Goal: Information Seeking & Learning: Learn about a topic

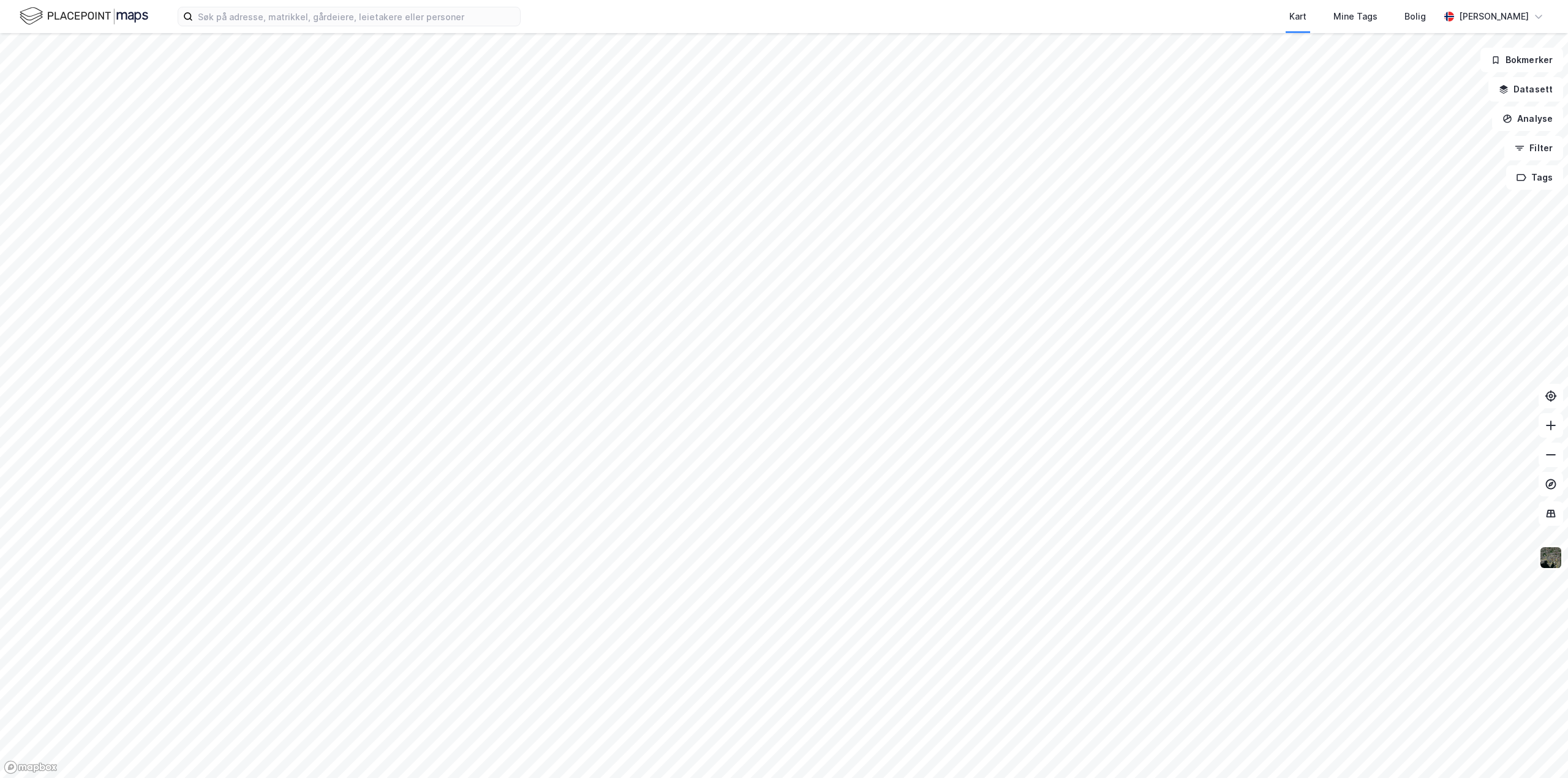
click at [299, 0] on html "Kart Mine Tags [PERSON_NAME] Bokmerker Datasett Analyse Filter Tags" at bounding box center [784, 389] width 1568 height 778
click at [383, 0] on html "Kart Mine Tags [PERSON_NAME] Bokmerker Datasett Analyse Filter Tags" at bounding box center [784, 389] width 1568 height 778
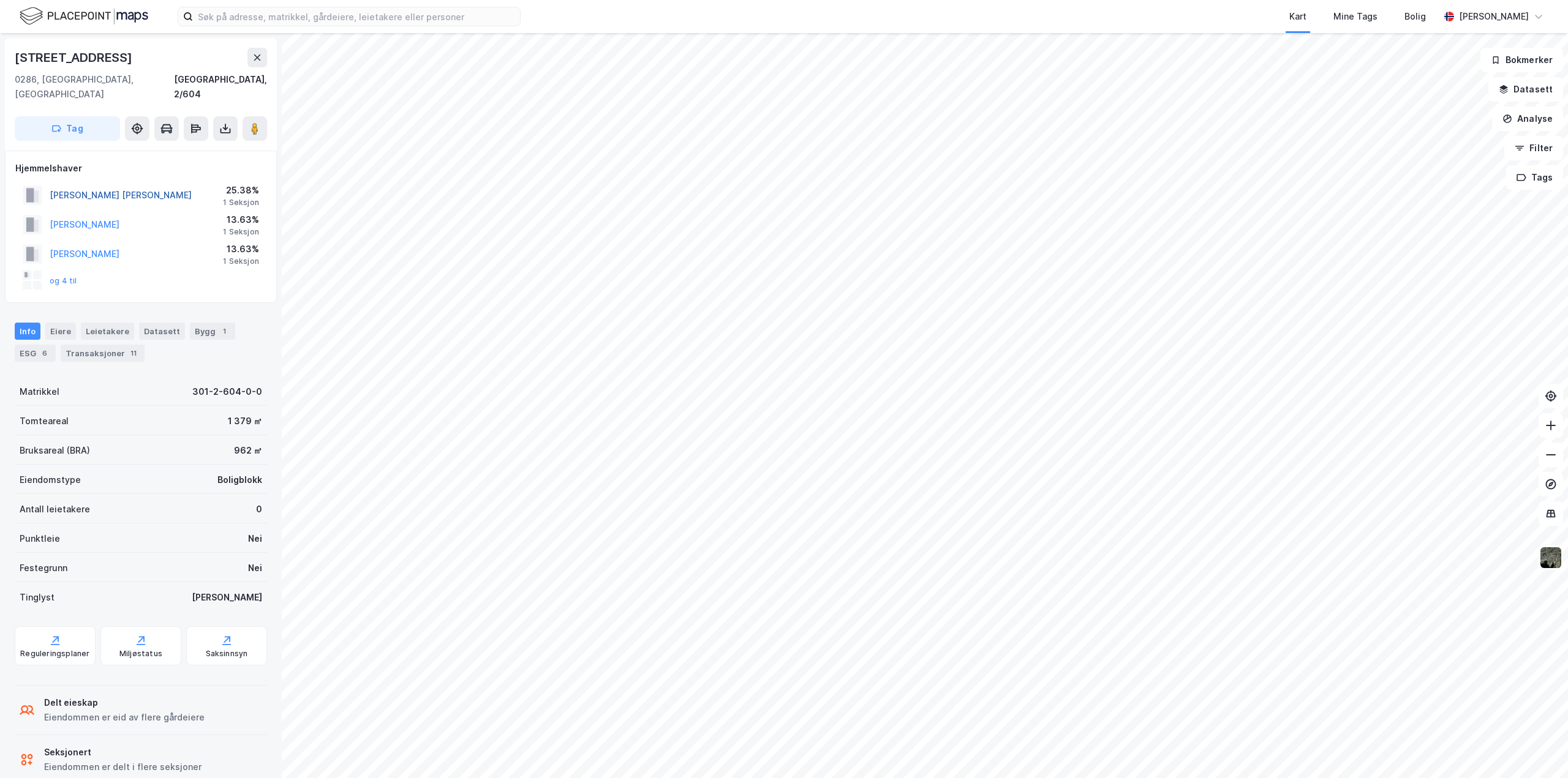
click at [0, 0] on button "[PERSON_NAME] [PERSON_NAME]" at bounding box center [0, 0] width 0 height 0
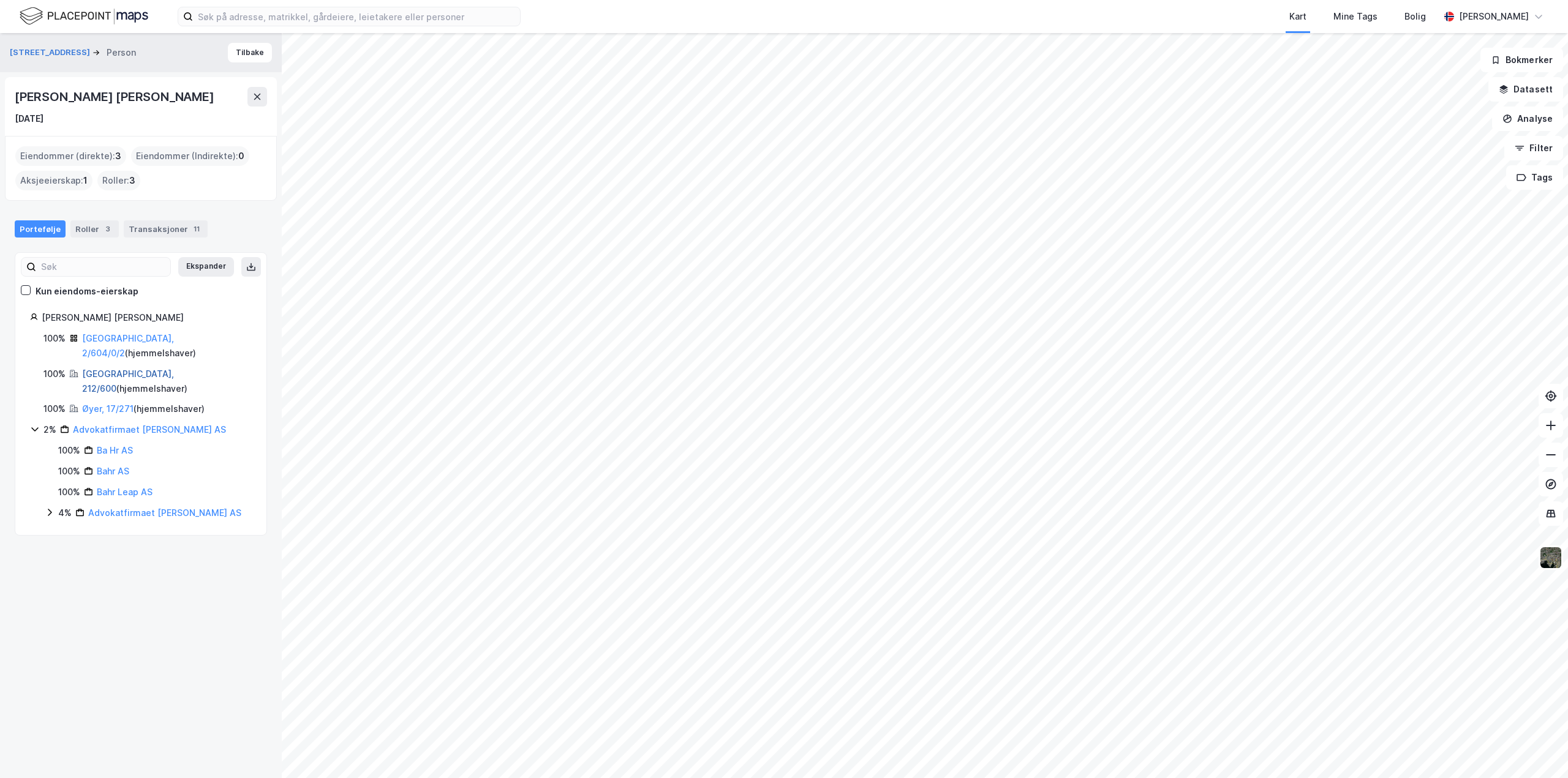
click at [114, 369] on link "[GEOGRAPHIC_DATA], 212/600" at bounding box center [128, 381] width 91 height 25
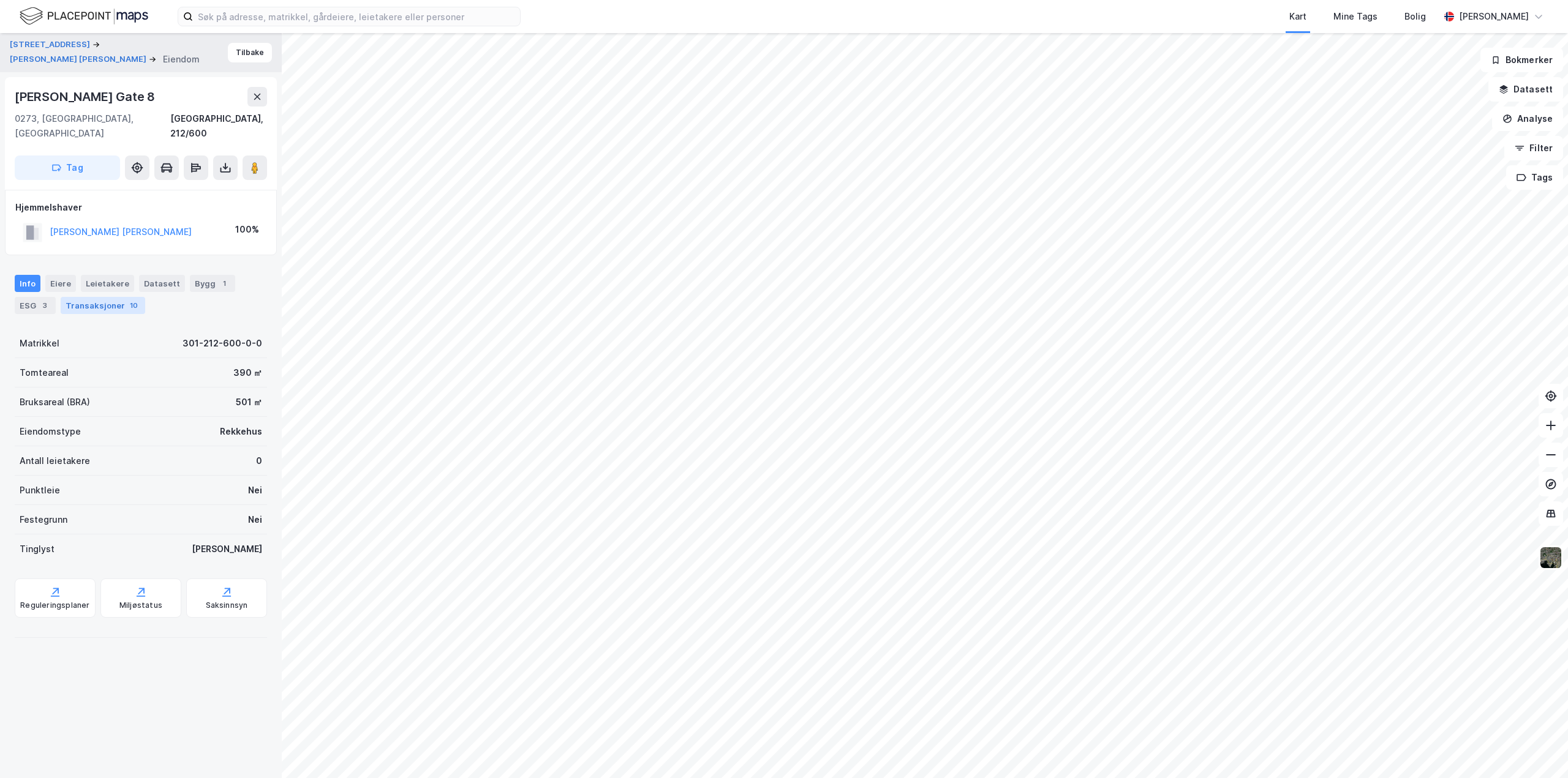
click at [106, 297] on div "Transaksjoner 10" at bounding box center [103, 306] width 85 height 17
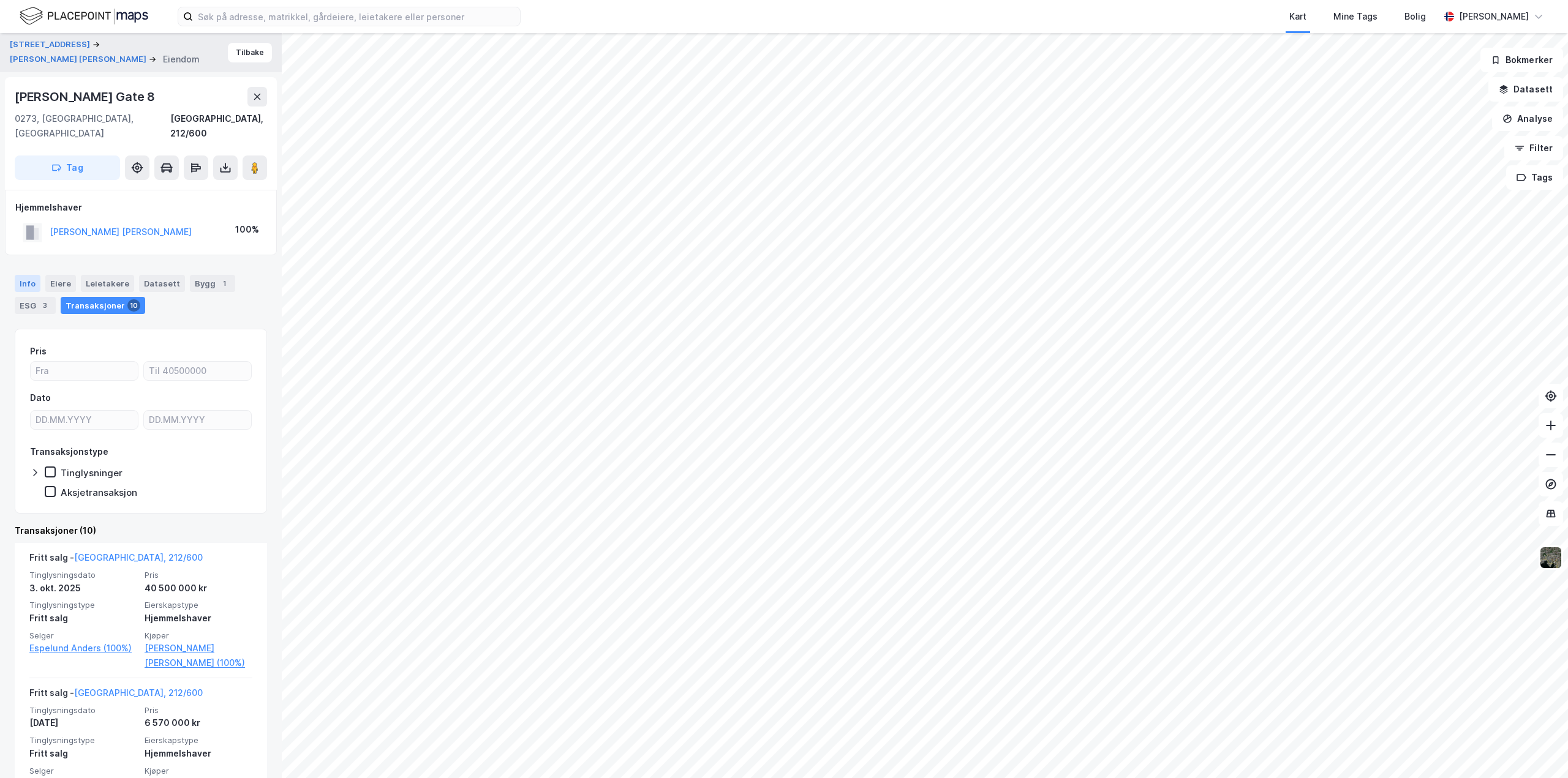
click at [27, 275] on div "Info" at bounding box center [27, 284] width 26 height 17
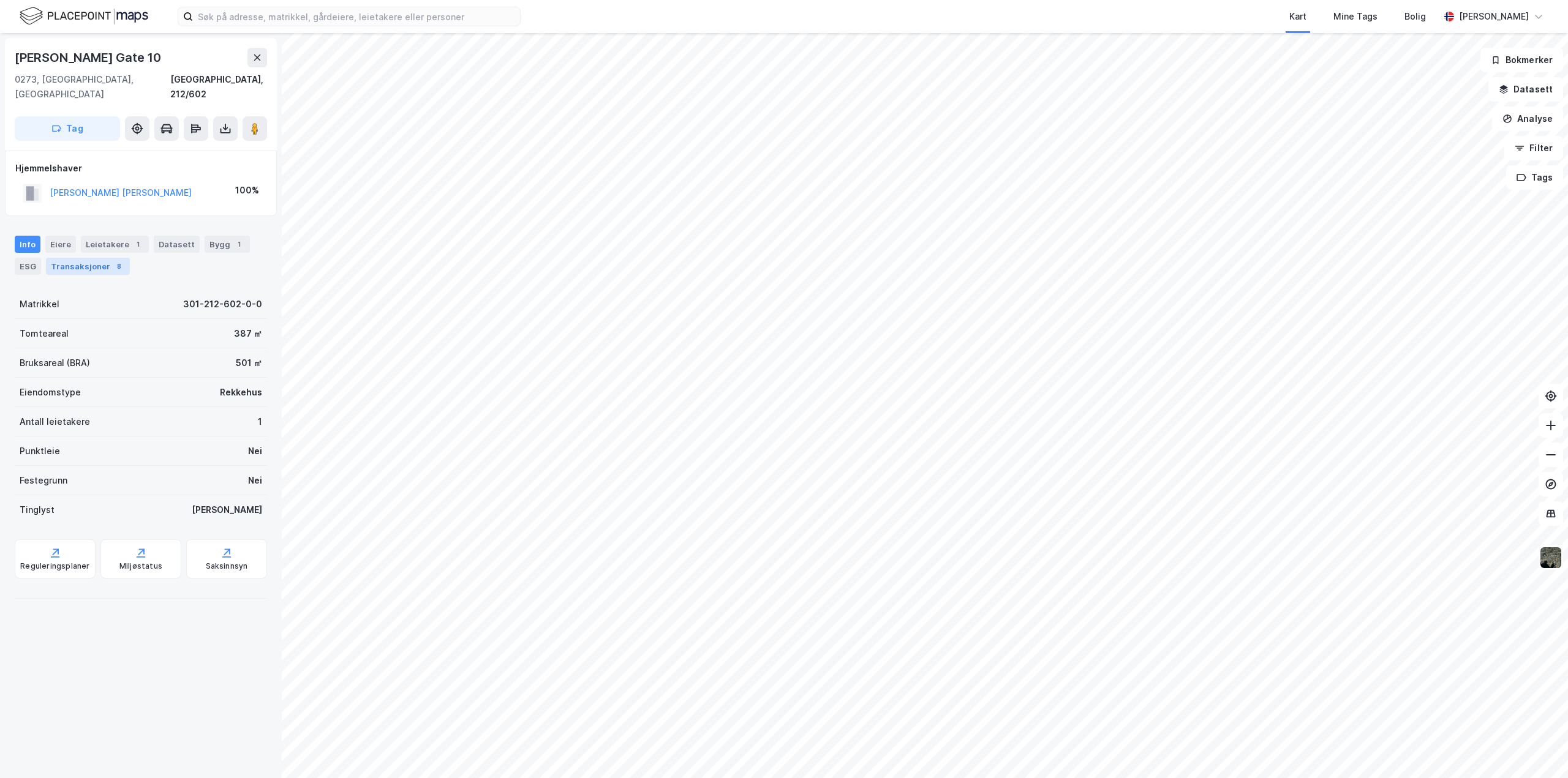
click at [83, 258] on div "Transaksjoner 8" at bounding box center [88, 267] width 84 height 17
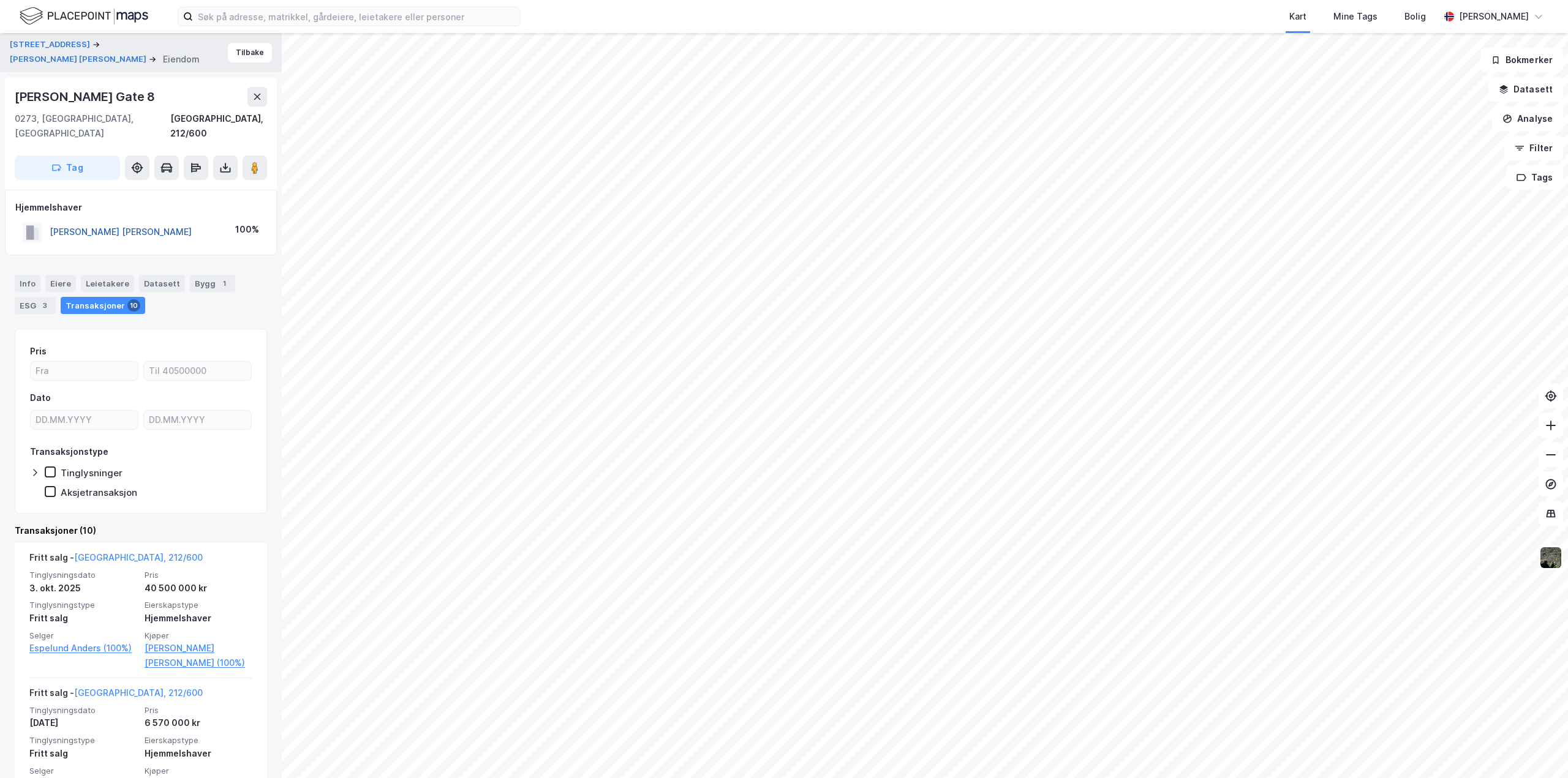
click at [0, 0] on button "[PERSON_NAME] [PERSON_NAME]" at bounding box center [0, 0] width 0 height 0
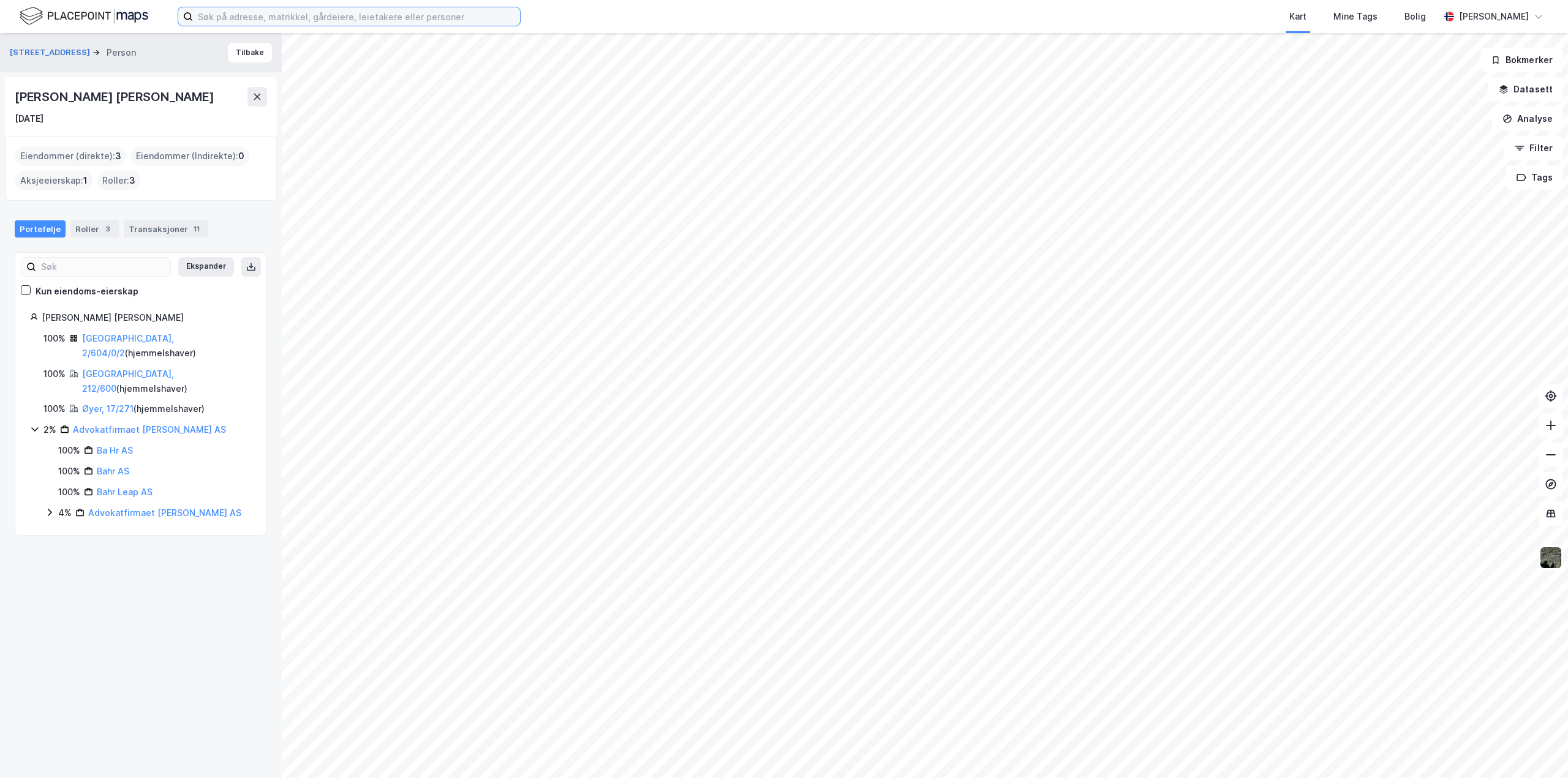
click at [224, 17] on input at bounding box center [356, 16] width 327 height 18
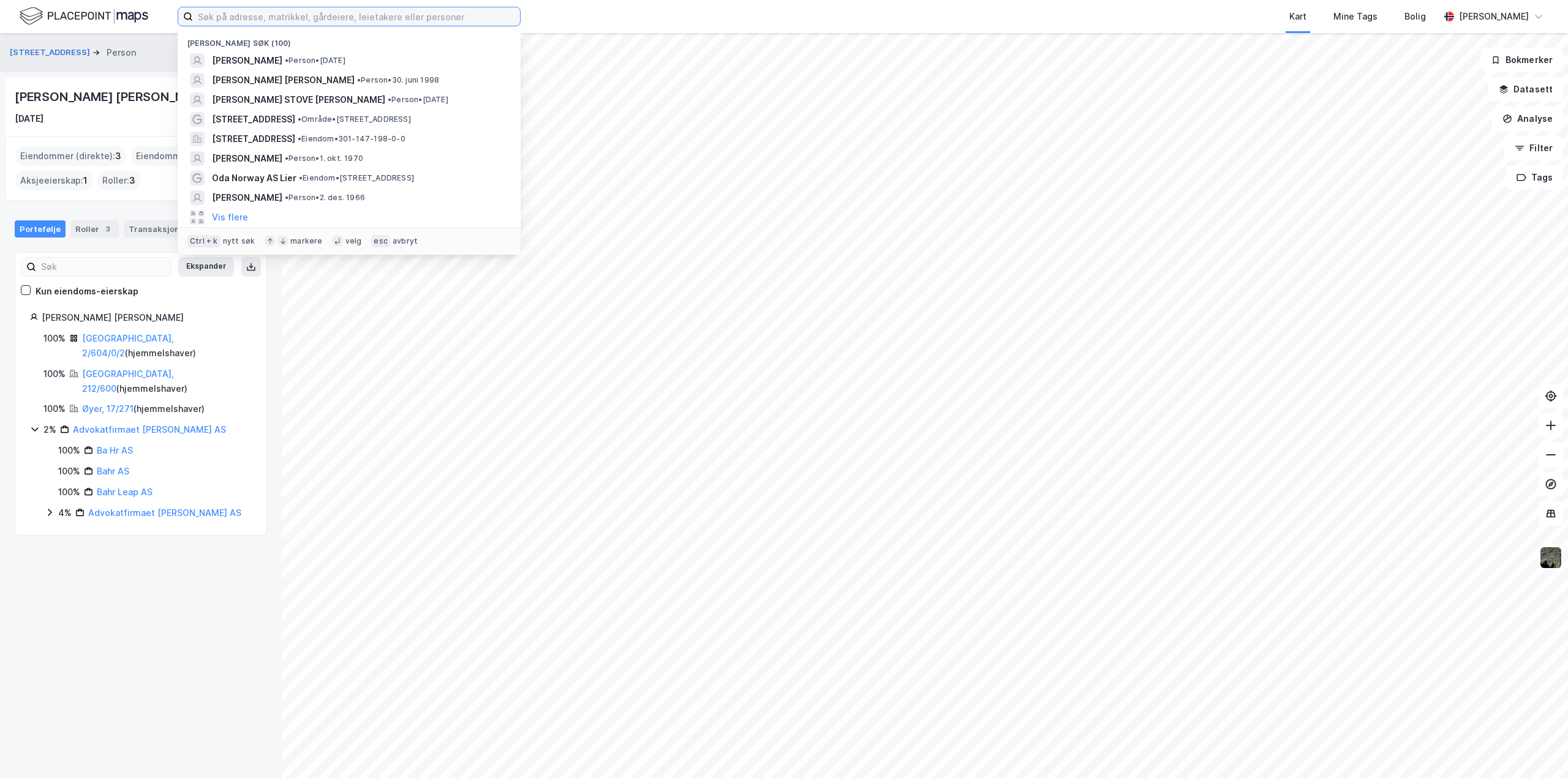
paste input "[PERSON_NAME]"
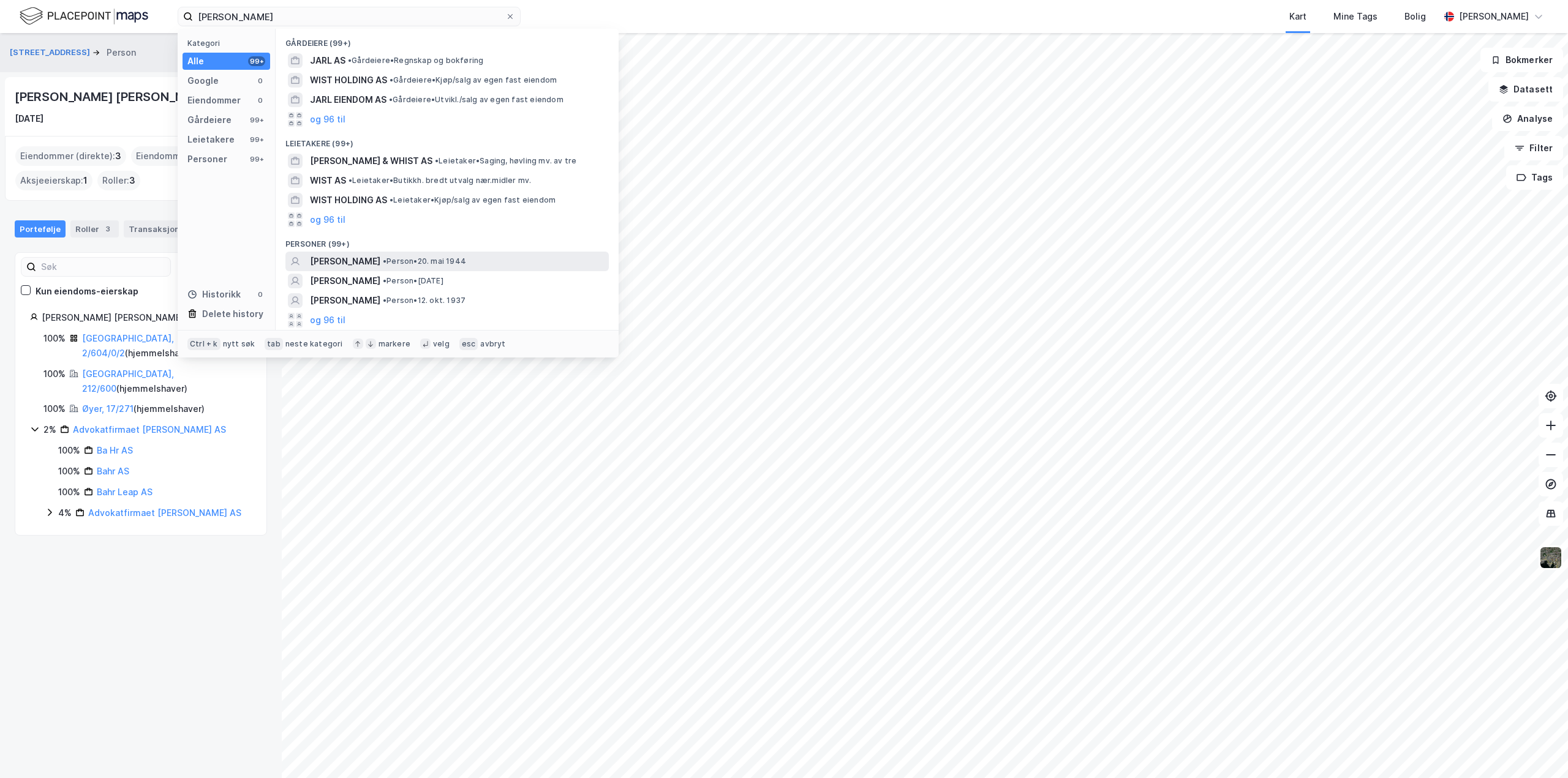
click at [331, 256] on span "[PERSON_NAME]" at bounding box center [345, 261] width 70 height 14
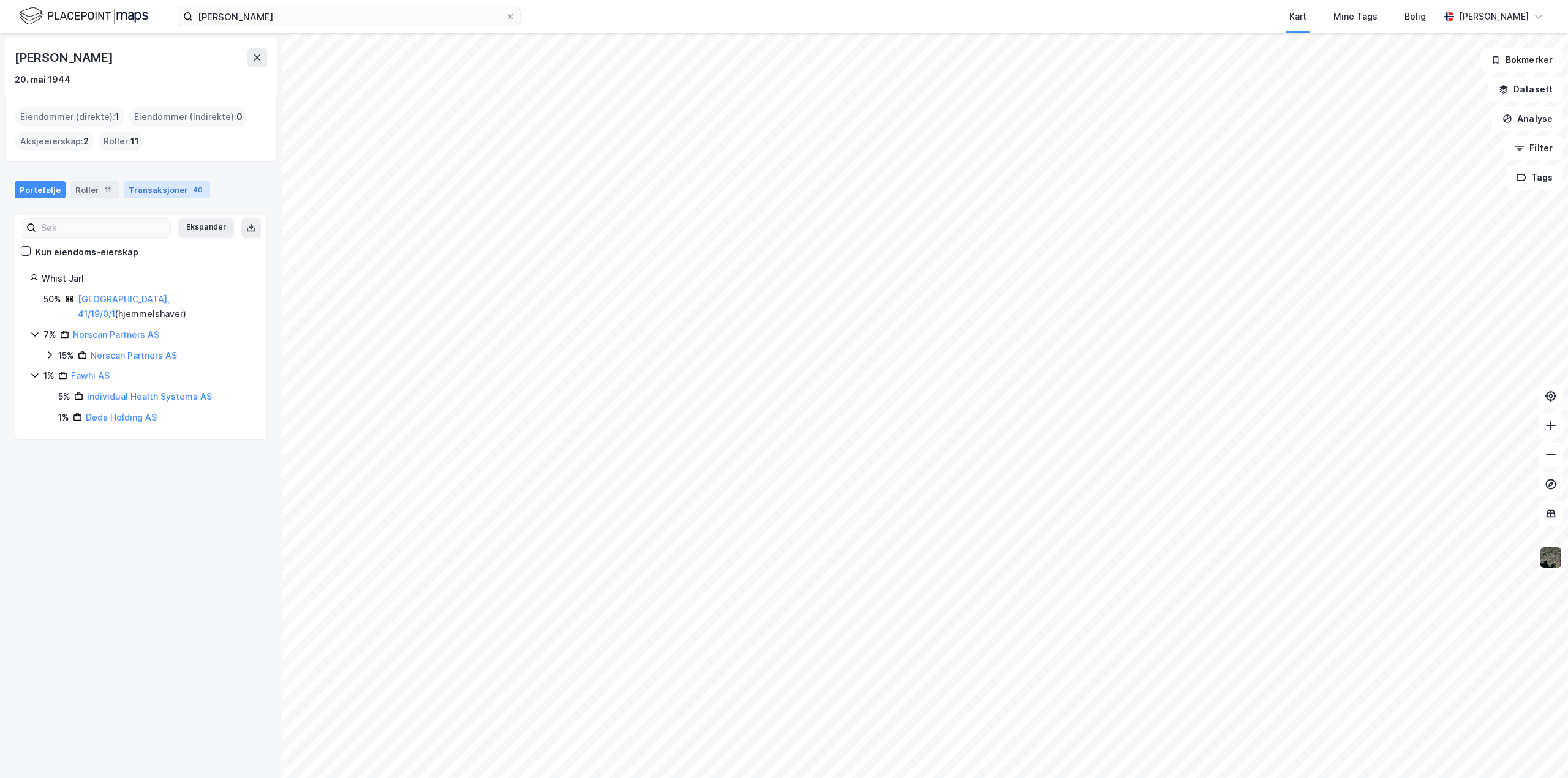
click at [169, 191] on div "Transaksjoner 40" at bounding box center [167, 190] width 87 height 17
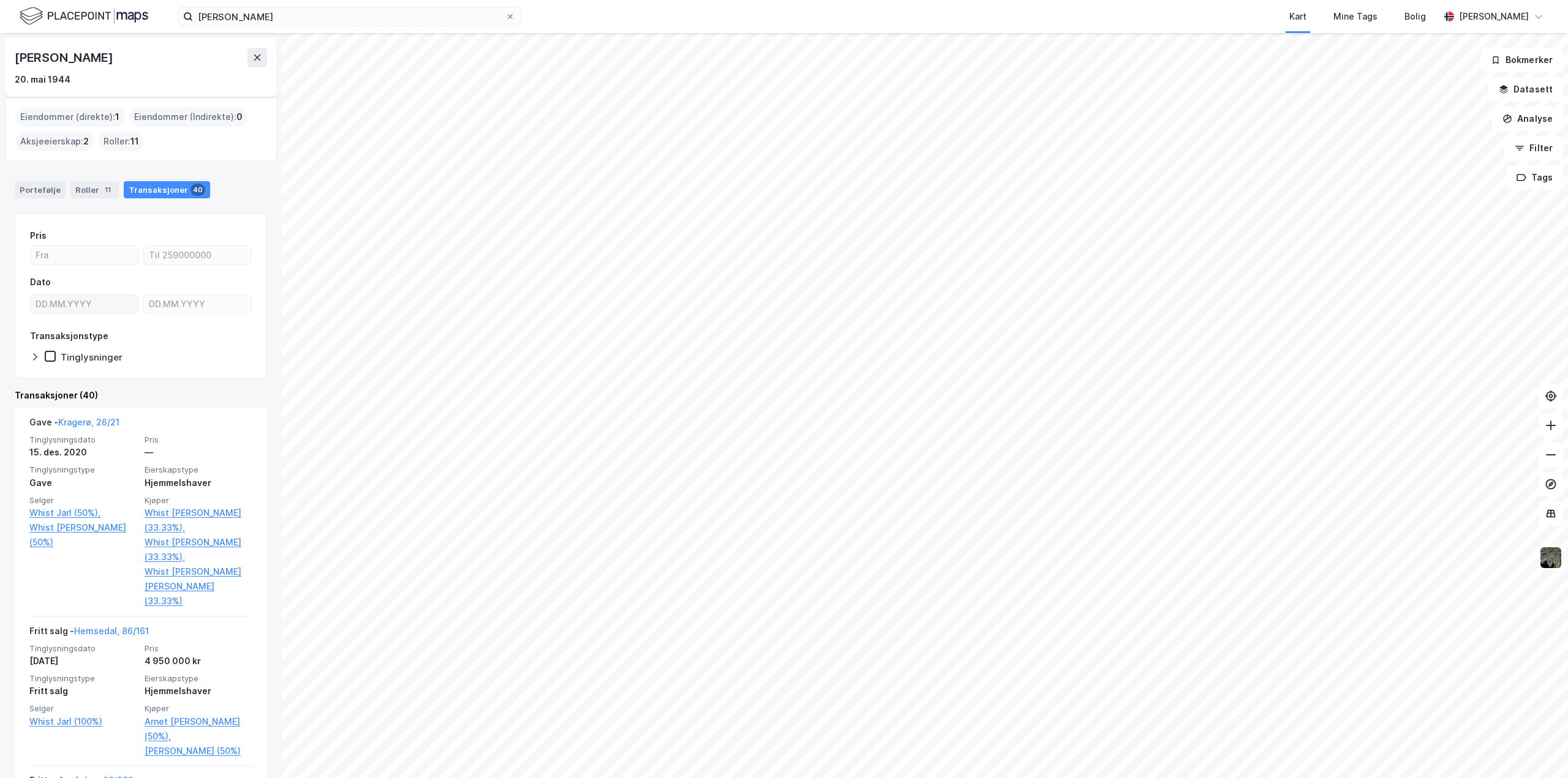
scroll to position [184, 0]
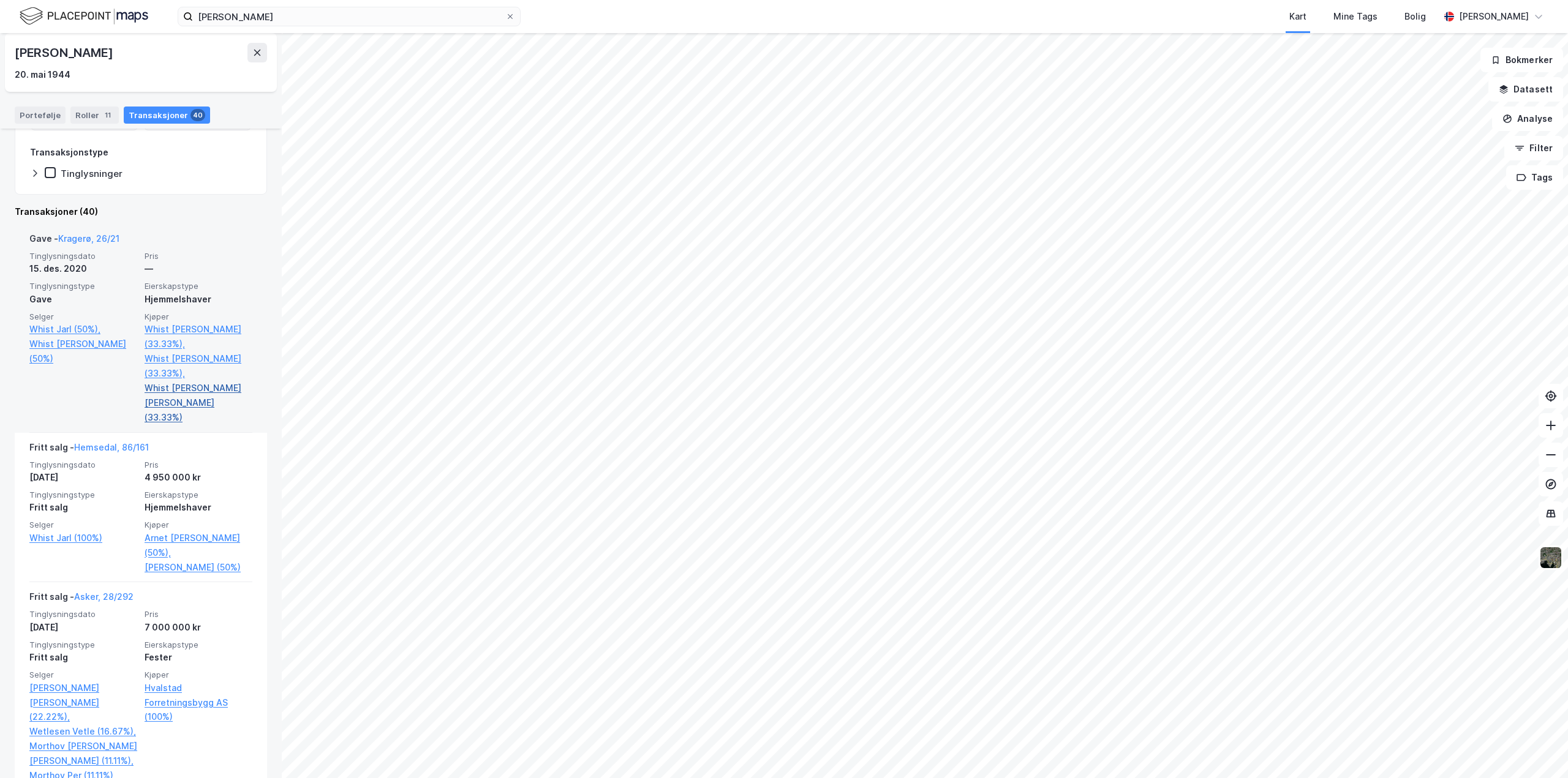
click at [206, 386] on link "Whist [PERSON_NAME] [PERSON_NAME] (33.33%)" at bounding box center [198, 403] width 108 height 44
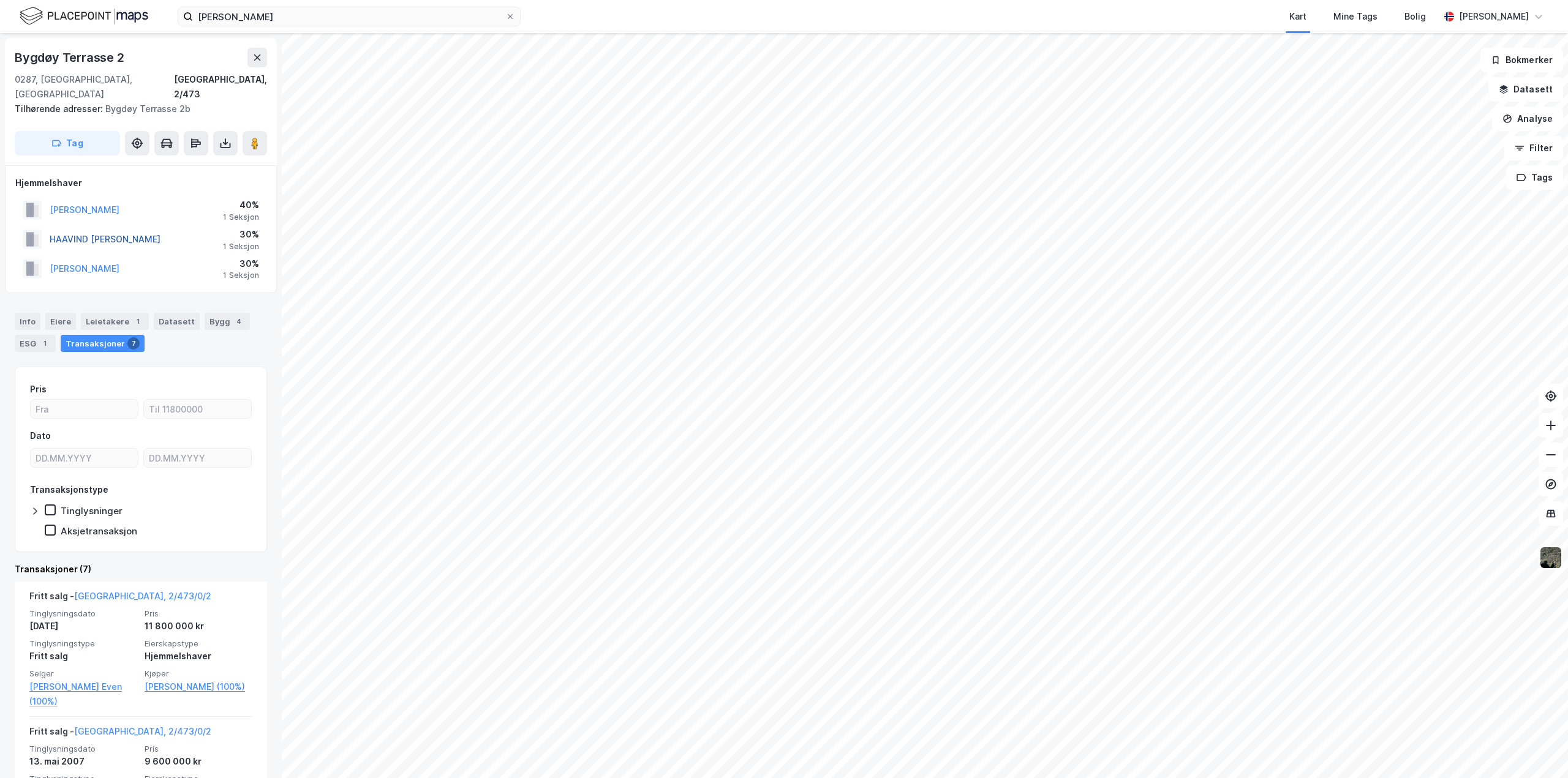
click at [0, 0] on button "HAAVIND [PERSON_NAME]" at bounding box center [0, 0] width 0 height 0
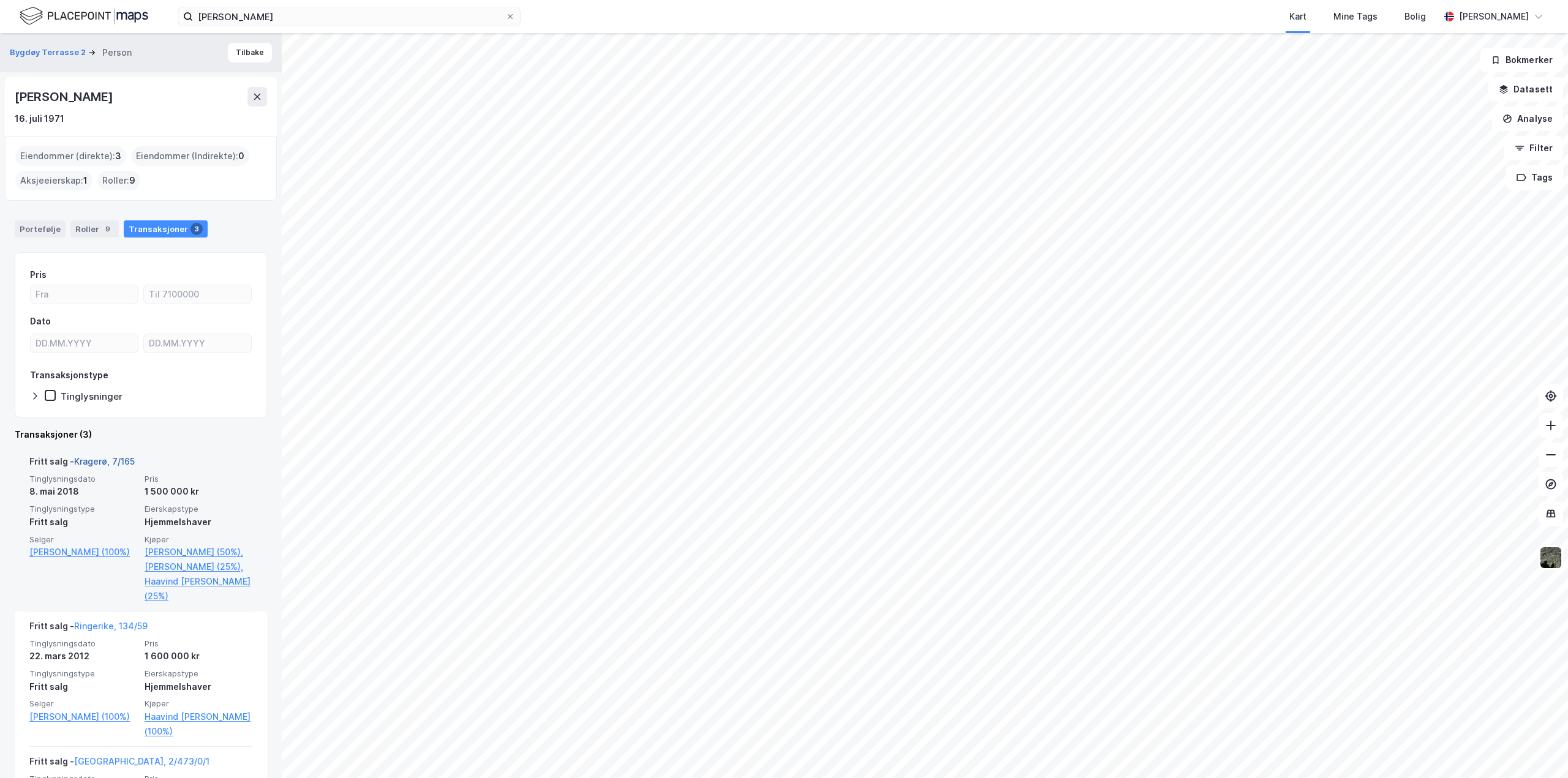
click at [100, 464] on link "Kragerø, 7/165" at bounding box center [105, 461] width 61 height 10
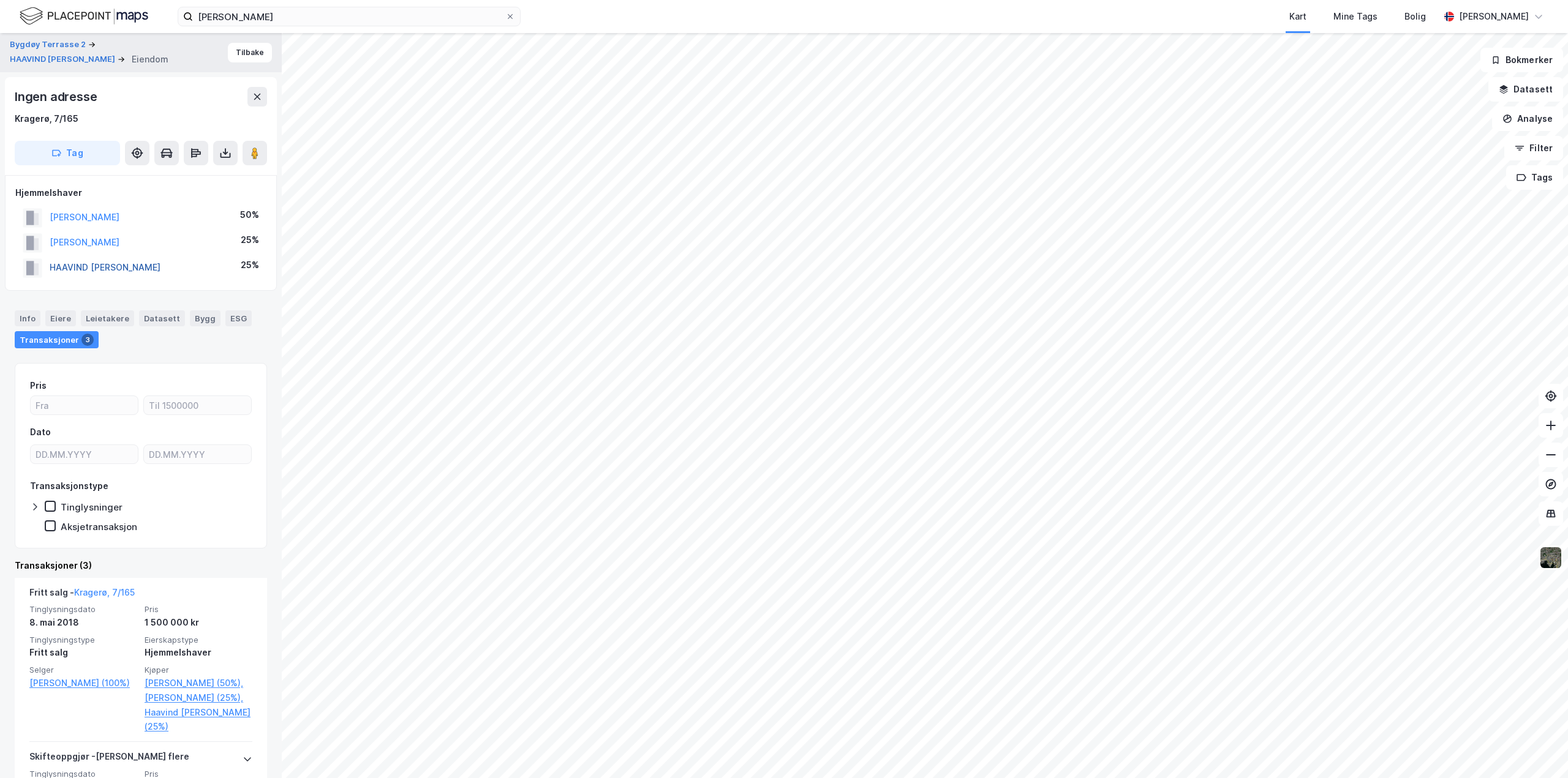
click at [0, 0] on button "HAAVIND [PERSON_NAME]" at bounding box center [0, 0] width 0 height 0
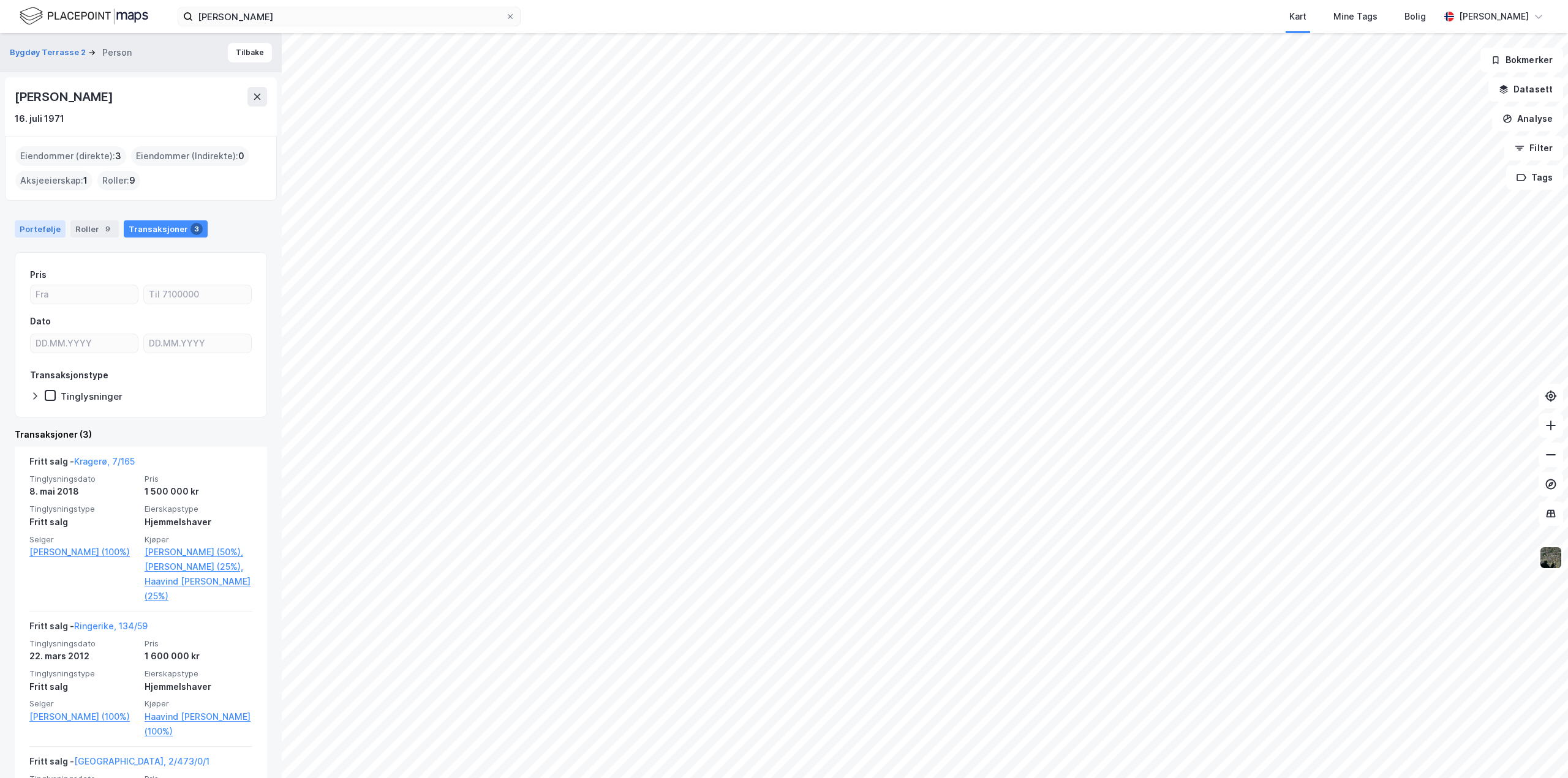
click at [34, 220] on div "Portefølje" at bounding box center [39, 229] width 50 height 17
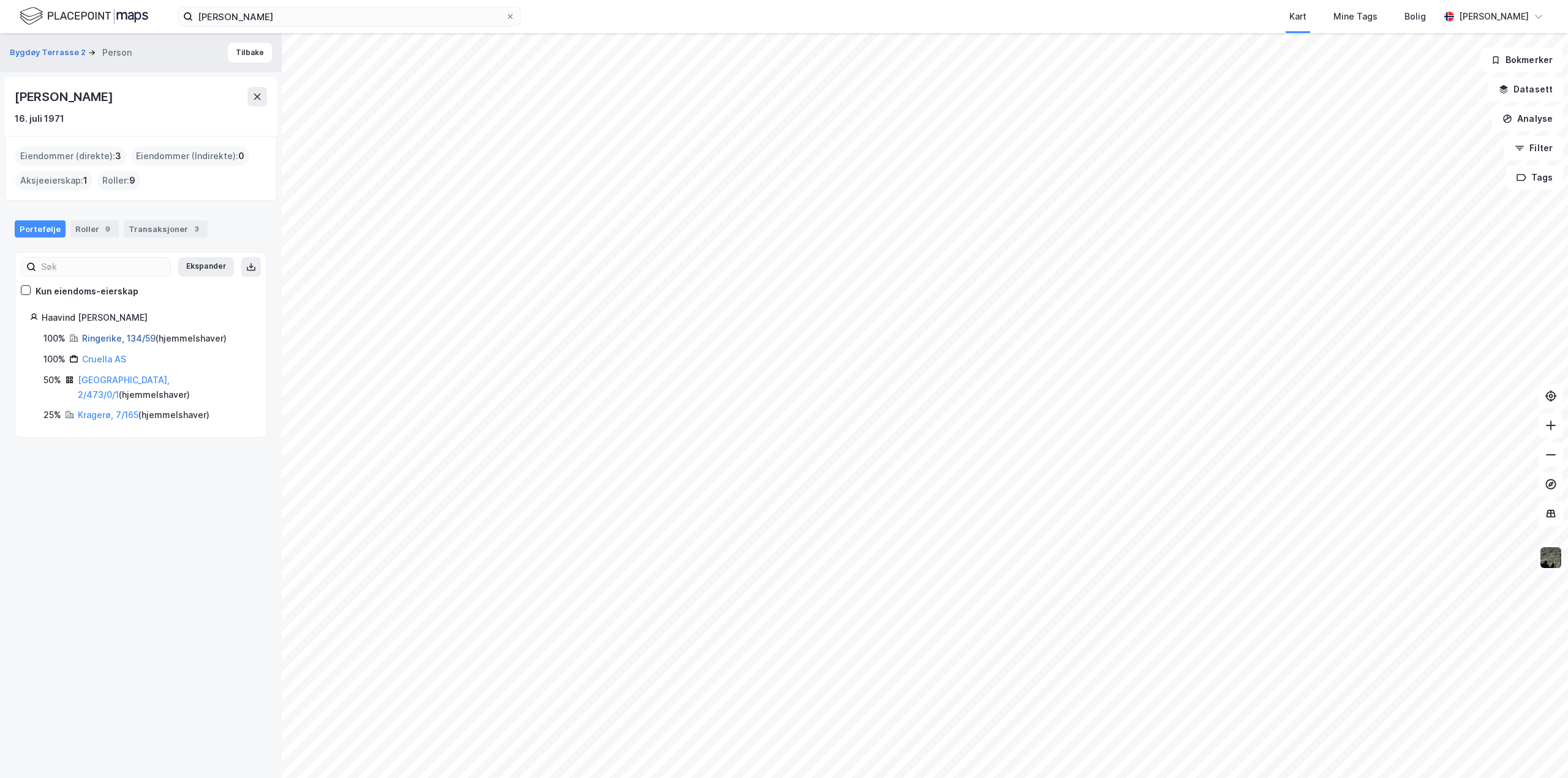
click at [108, 337] on link "Ringerike, 134/59" at bounding box center [118, 338] width 73 height 10
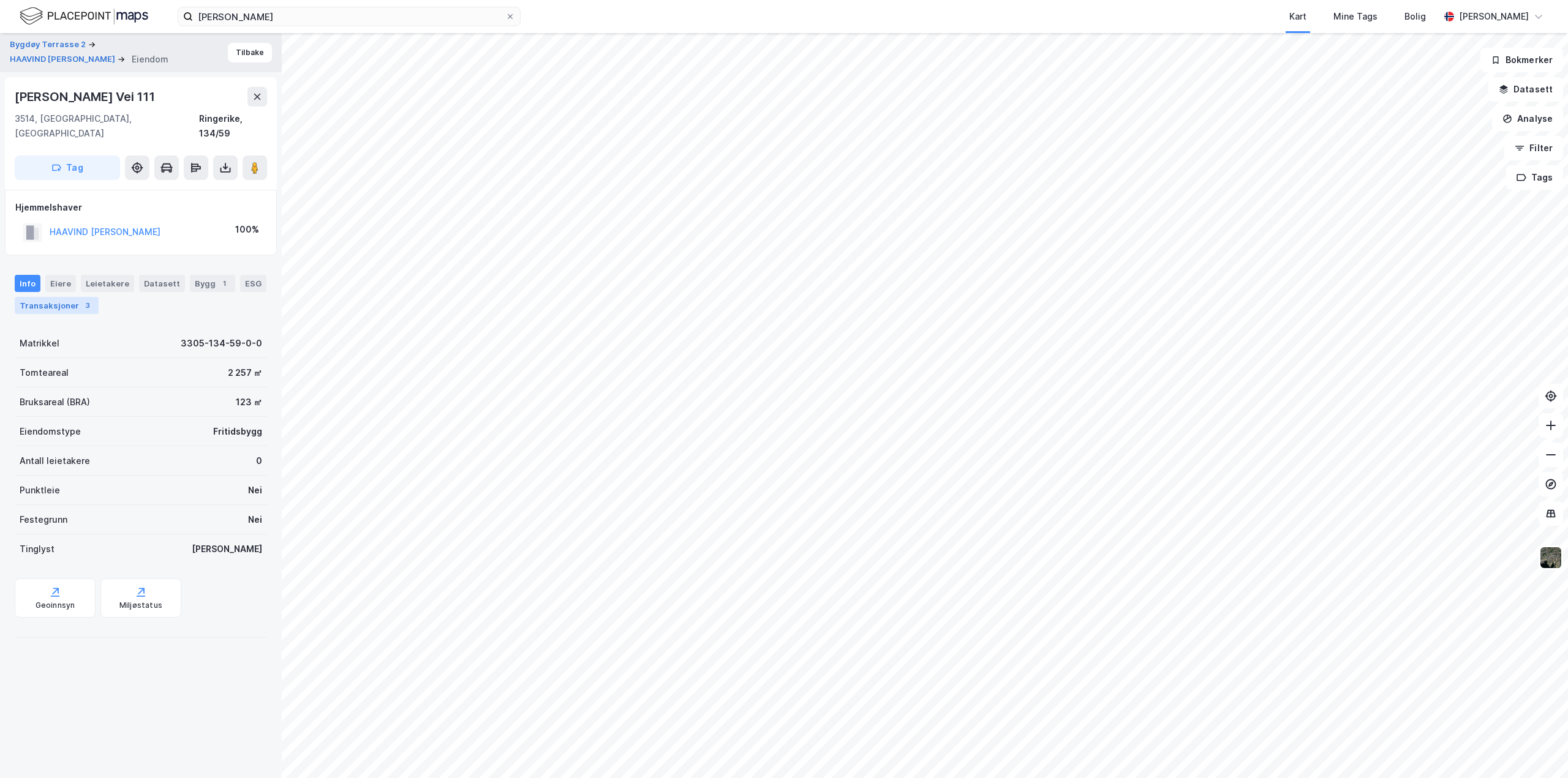
click at [31, 297] on div "Transaksjoner 3" at bounding box center [56, 306] width 84 height 17
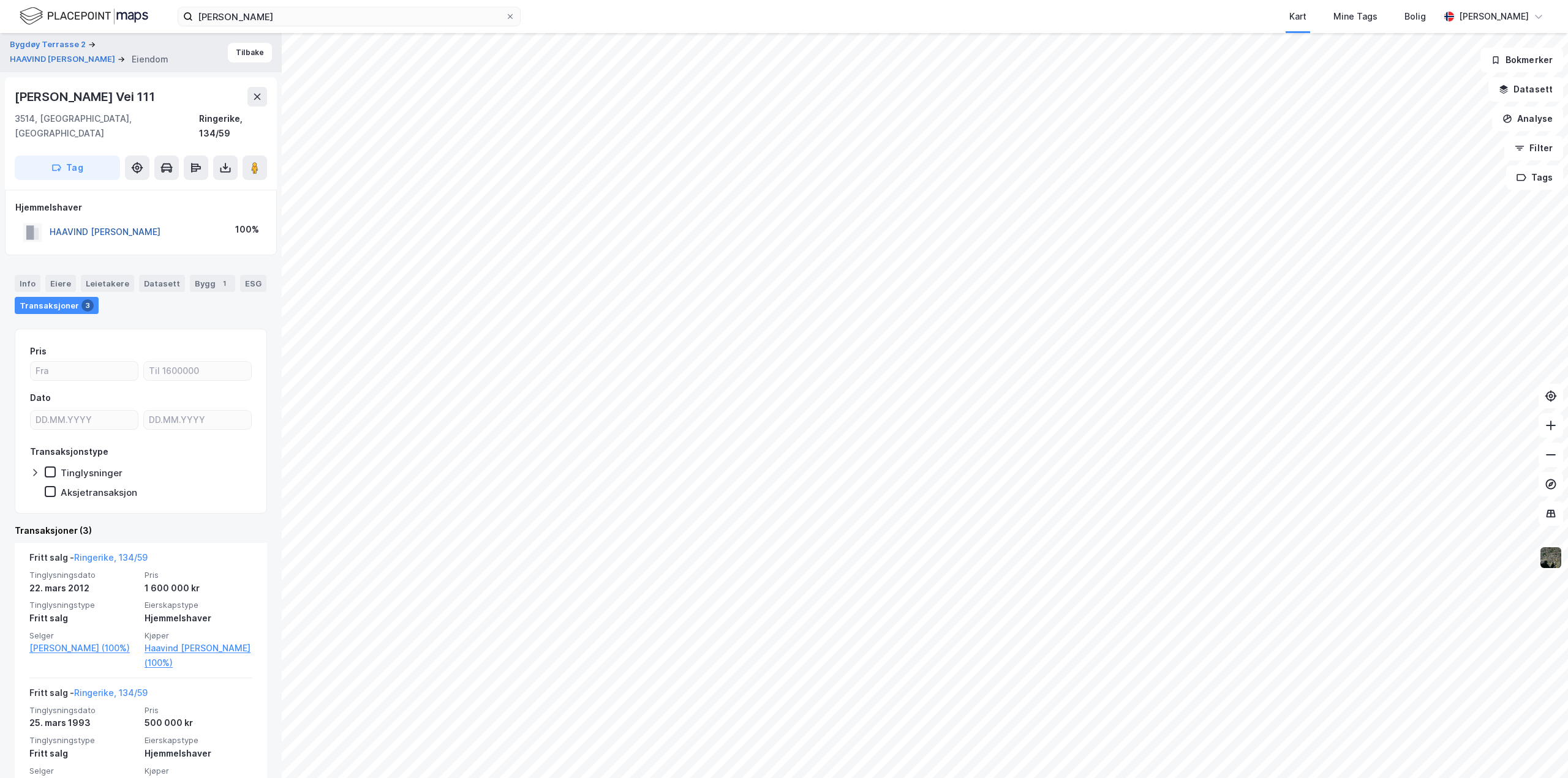
click at [0, 0] on button "HAAVIND [PERSON_NAME]" at bounding box center [0, 0] width 0 height 0
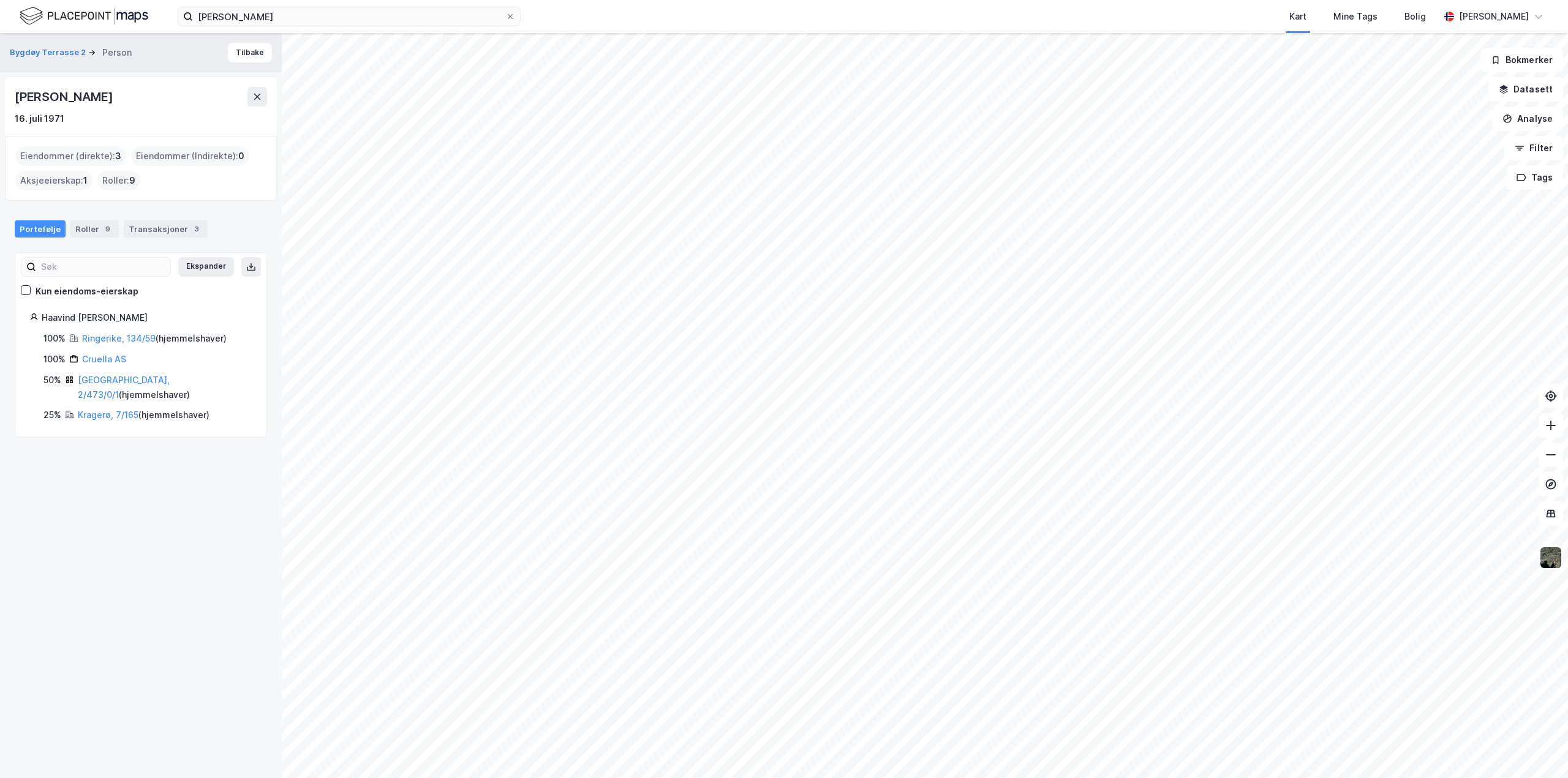
drag, startPoint x: 14, startPoint y: 92, endPoint x: 219, endPoint y: 100, distance: 205.2
click at [219, 100] on div "[PERSON_NAME]" at bounding box center [140, 96] width 252 height 20
copy div "[PERSON_NAME]"
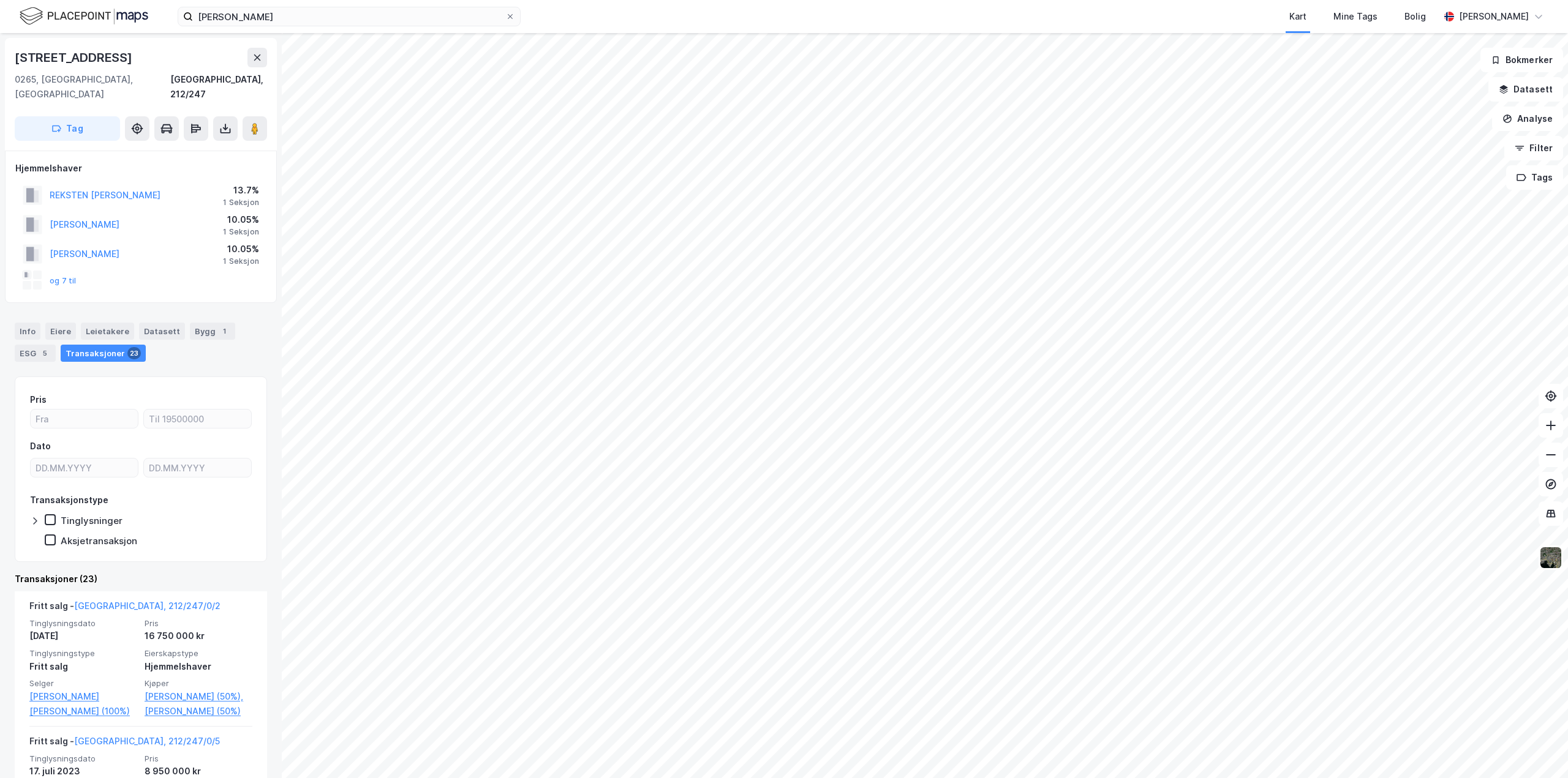
click at [89, 345] on div "Transaksjoner 23" at bounding box center [103, 353] width 85 height 17
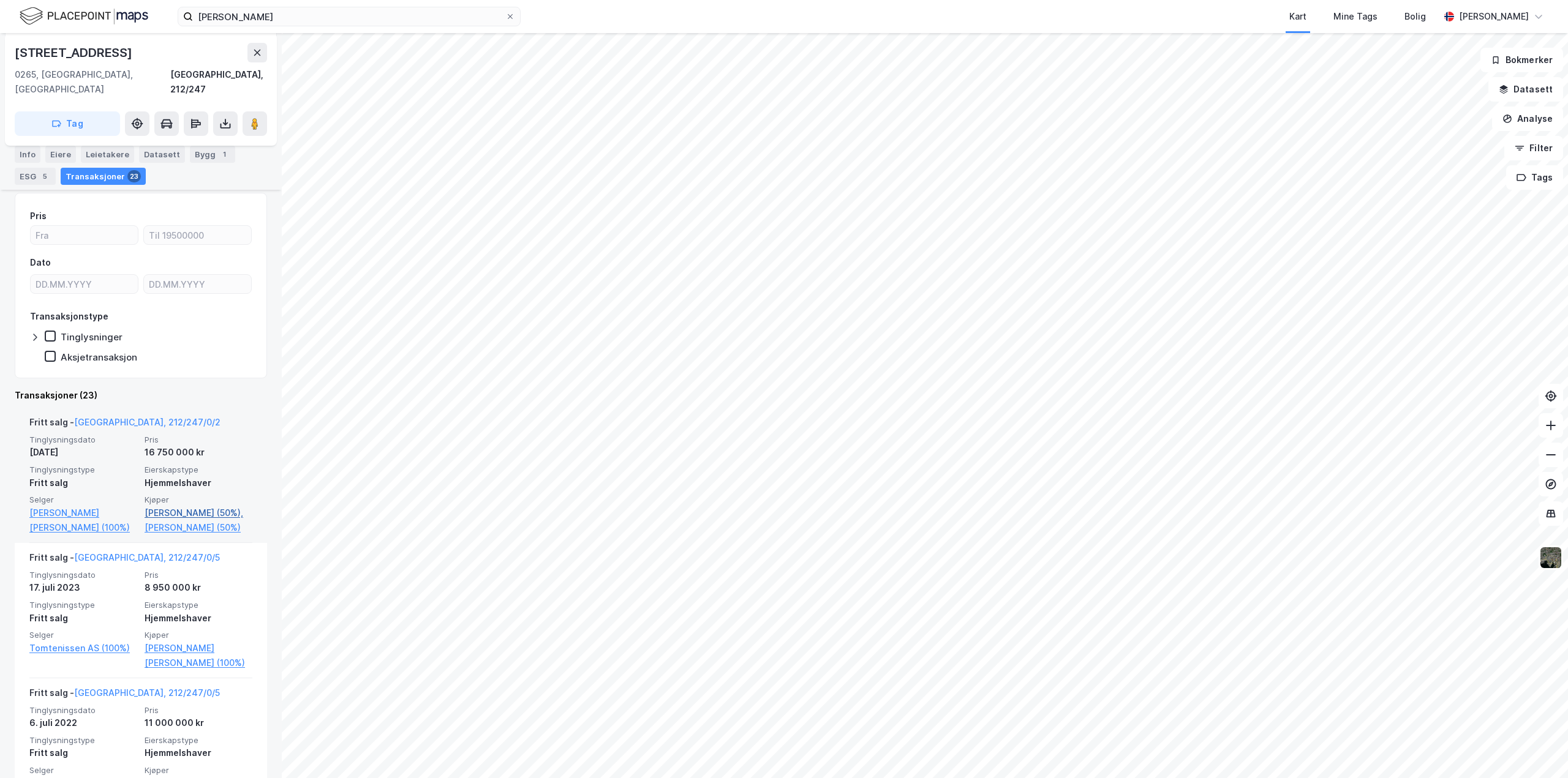
click at [179, 506] on link "[PERSON_NAME] (50%)," at bounding box center [198, 512] width 108 height 14
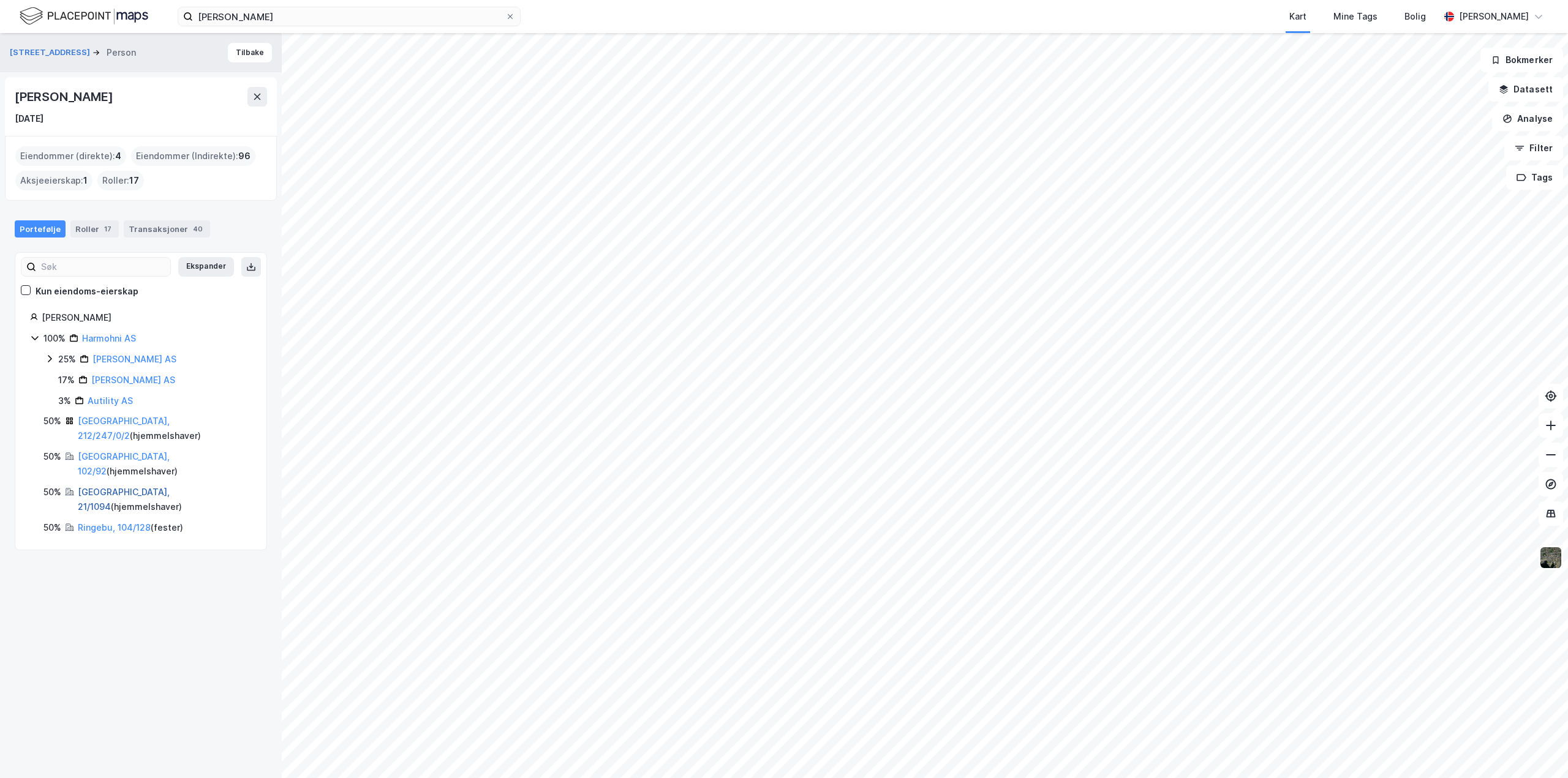
click at [89, 487] on link "[GEOGRAPHIC_DATA], 21/1094" at bounding box center [124, 499] width 91 height 25
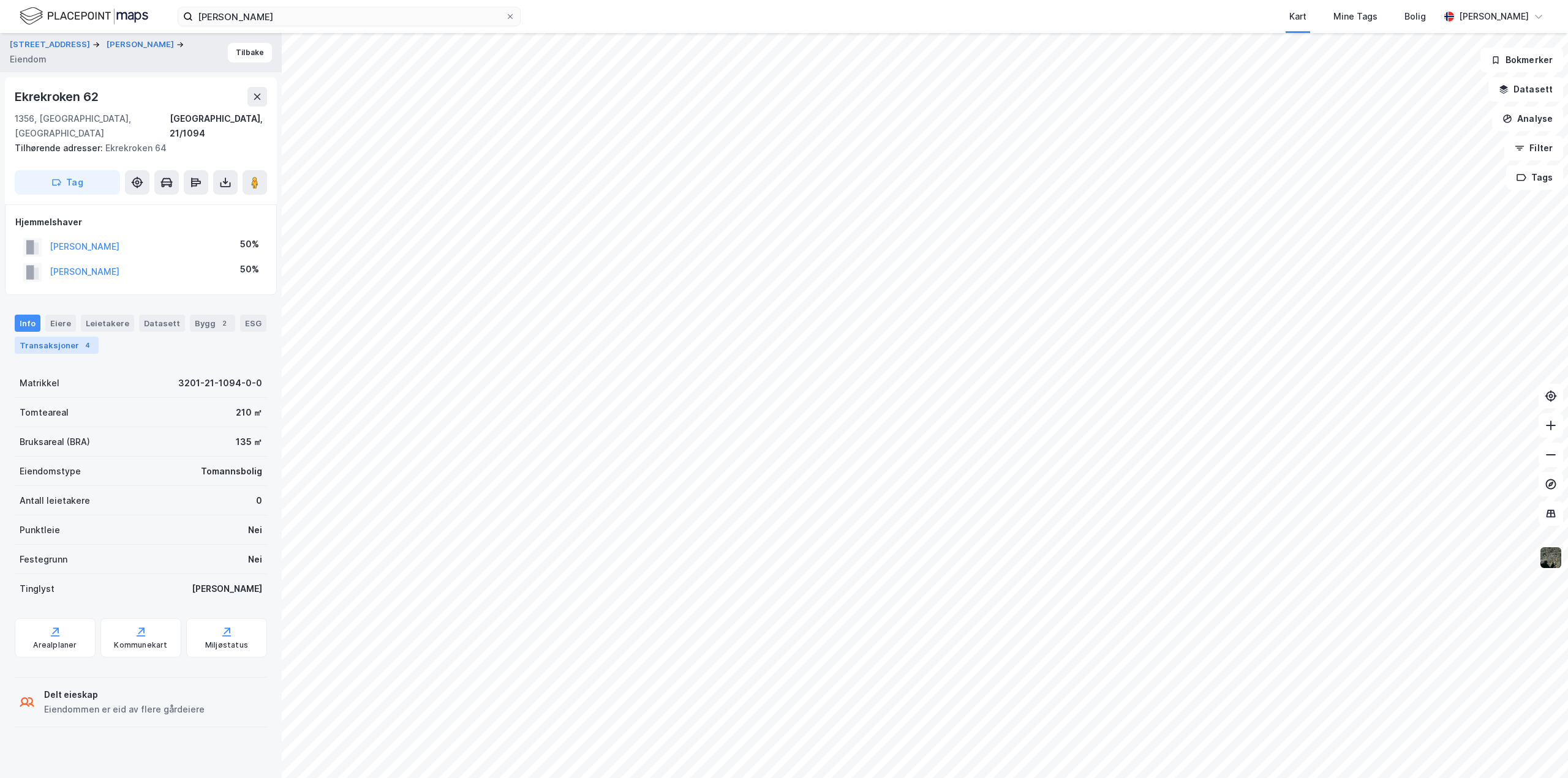
click at [41, 337] on div "Transaksjoner 4" at bounding box center [56, 346] width 84 height 17
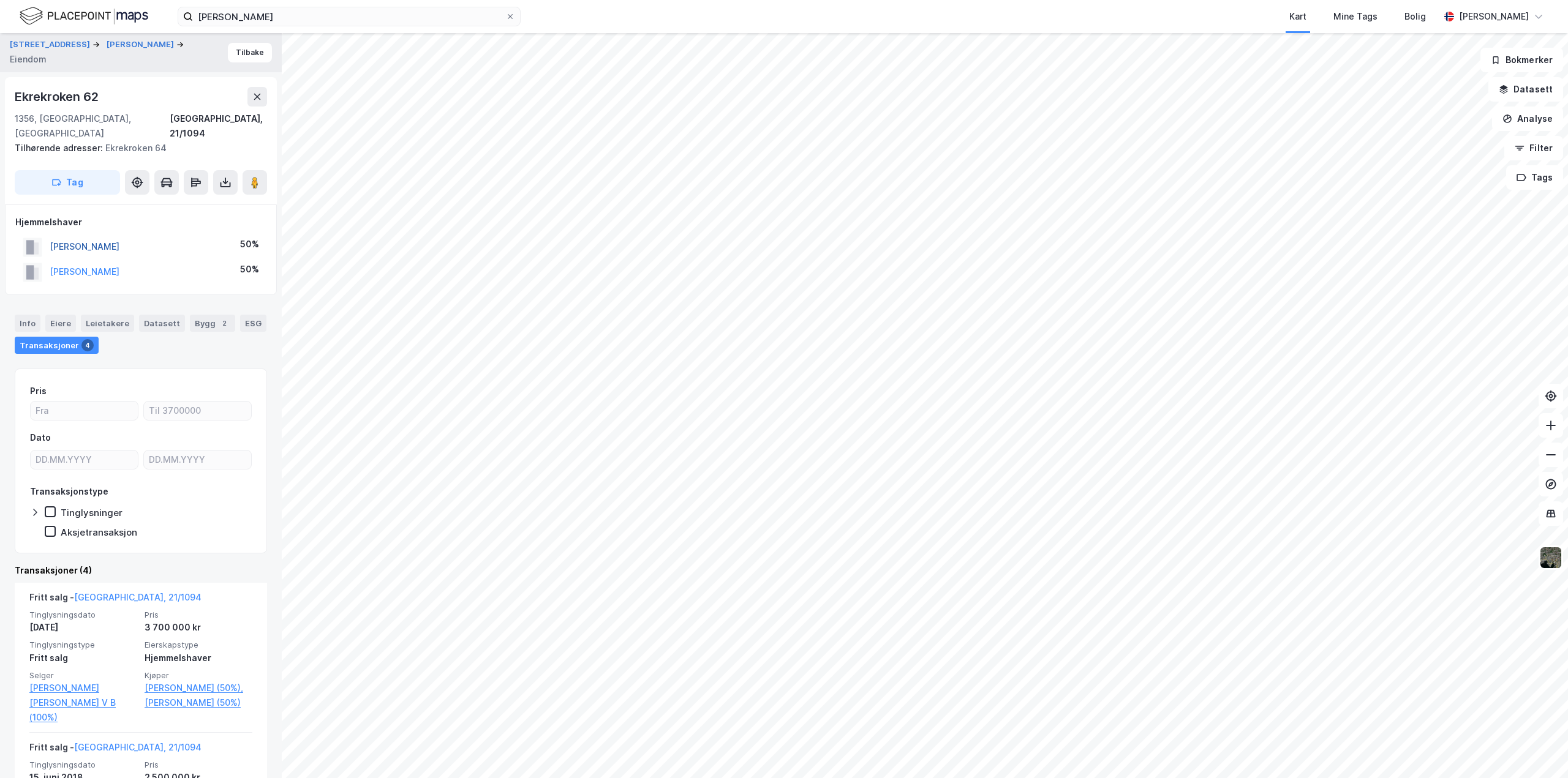
click at [0, 0] on button "[PERSON_NAME]" at bounding box center [0, 0] width 0 height 0
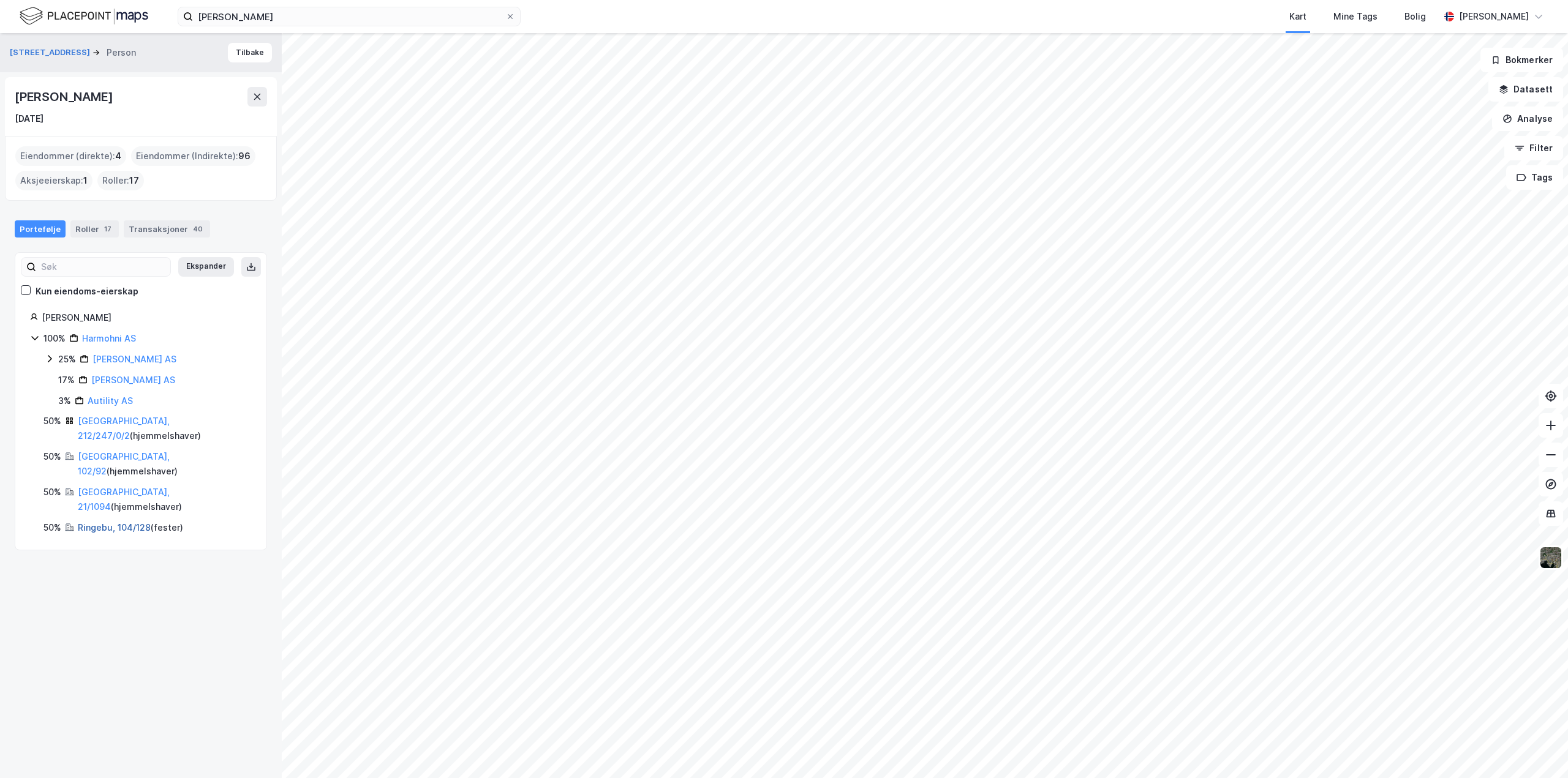
click at [109, 522] on link "Ringebu, 104/128" at bounding box center [114, 527] width 73 height 10
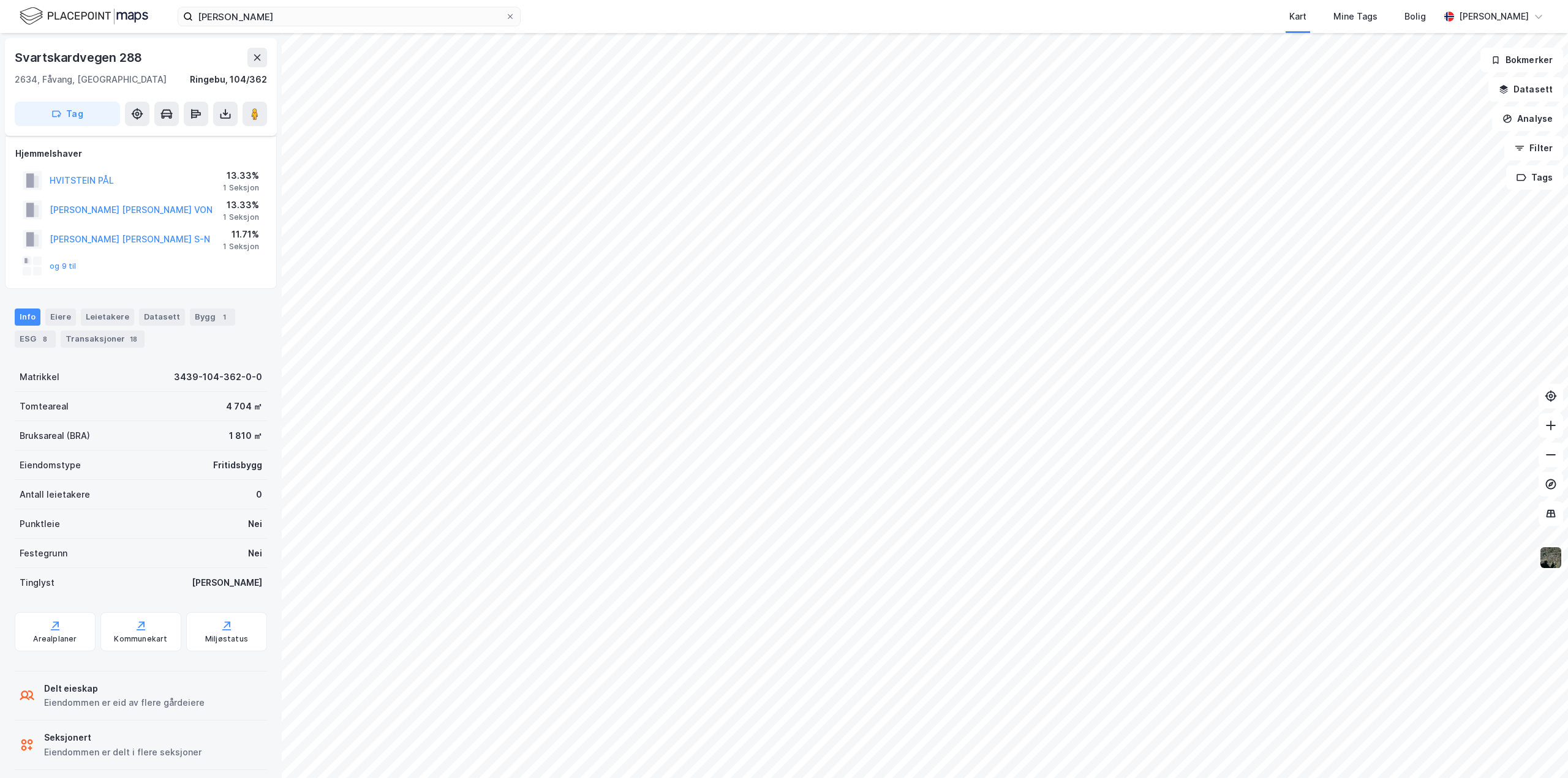
scroll to position [11, 0]
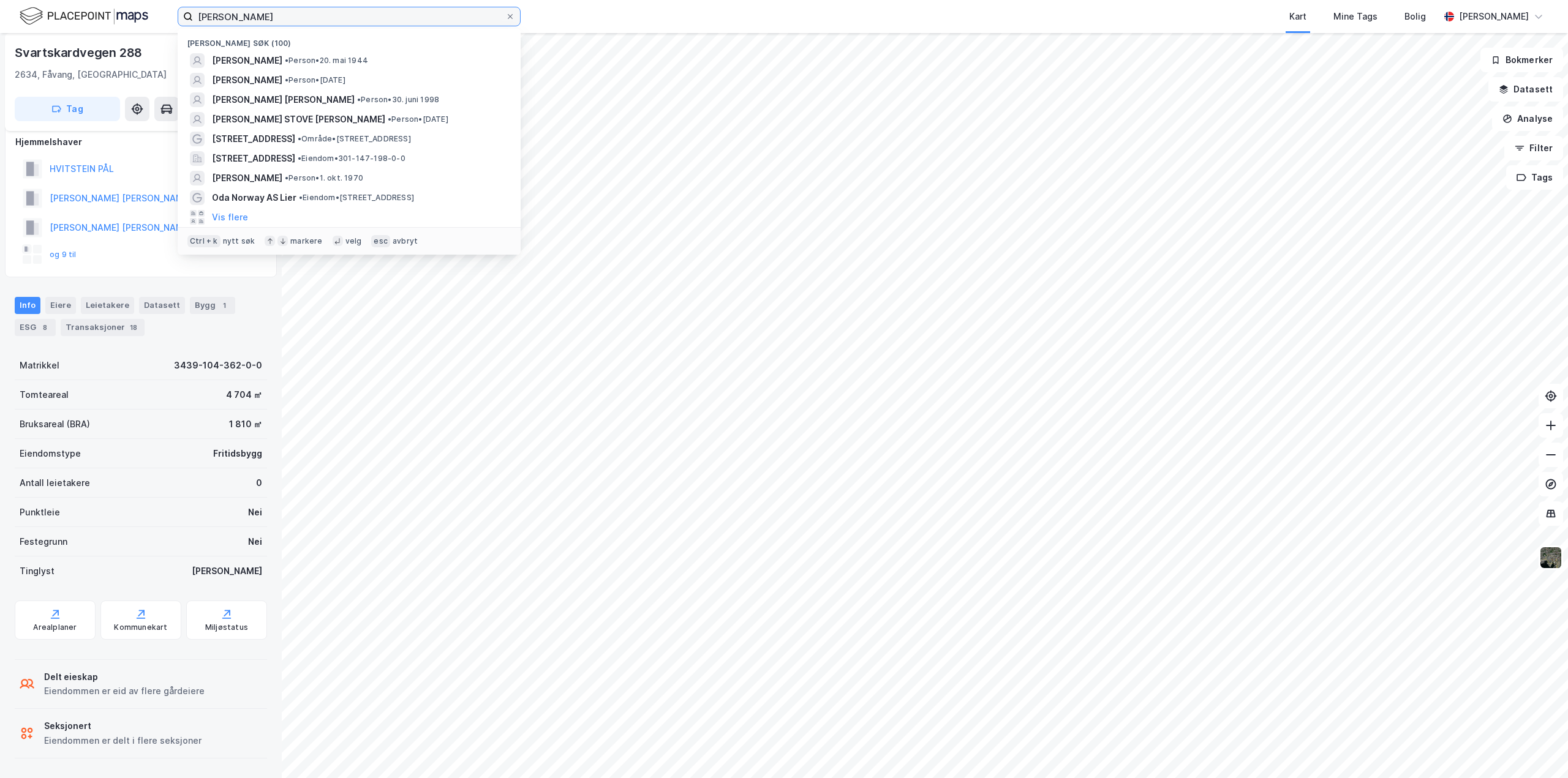
drag, startPoint x: 267, startPoint y: 18, endPoint x: 131, endPoint y: 14, distance: 136.1
click at [131, 14] on div "Jarl Whist Nylige søk (100) [PERSON_NAME] • Person • 20. mai 1944 [PERSON_NAME]…" at bounding box center [784, 16] width 1568 height 33
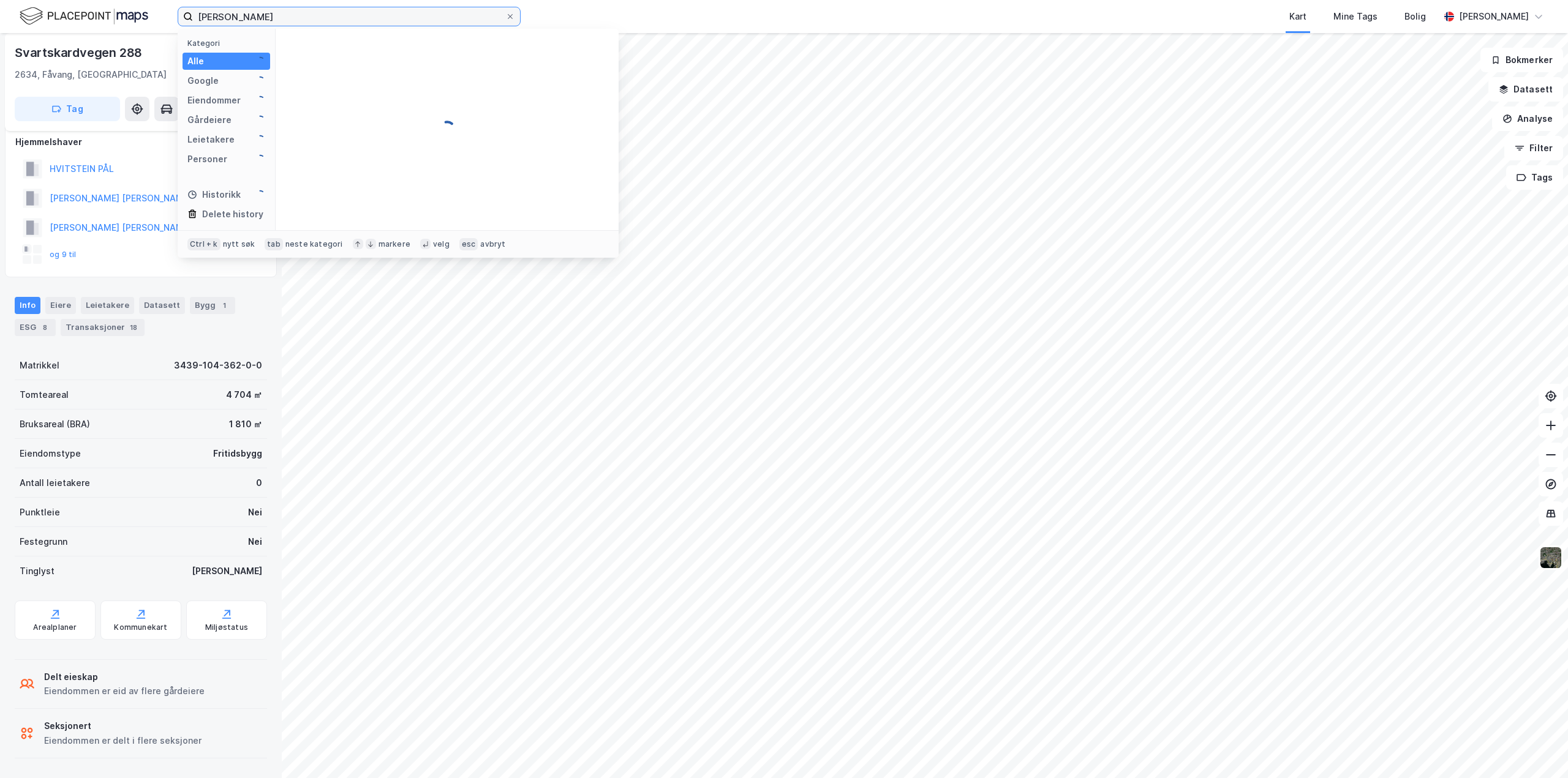
type input "[PERSON_NAME]"
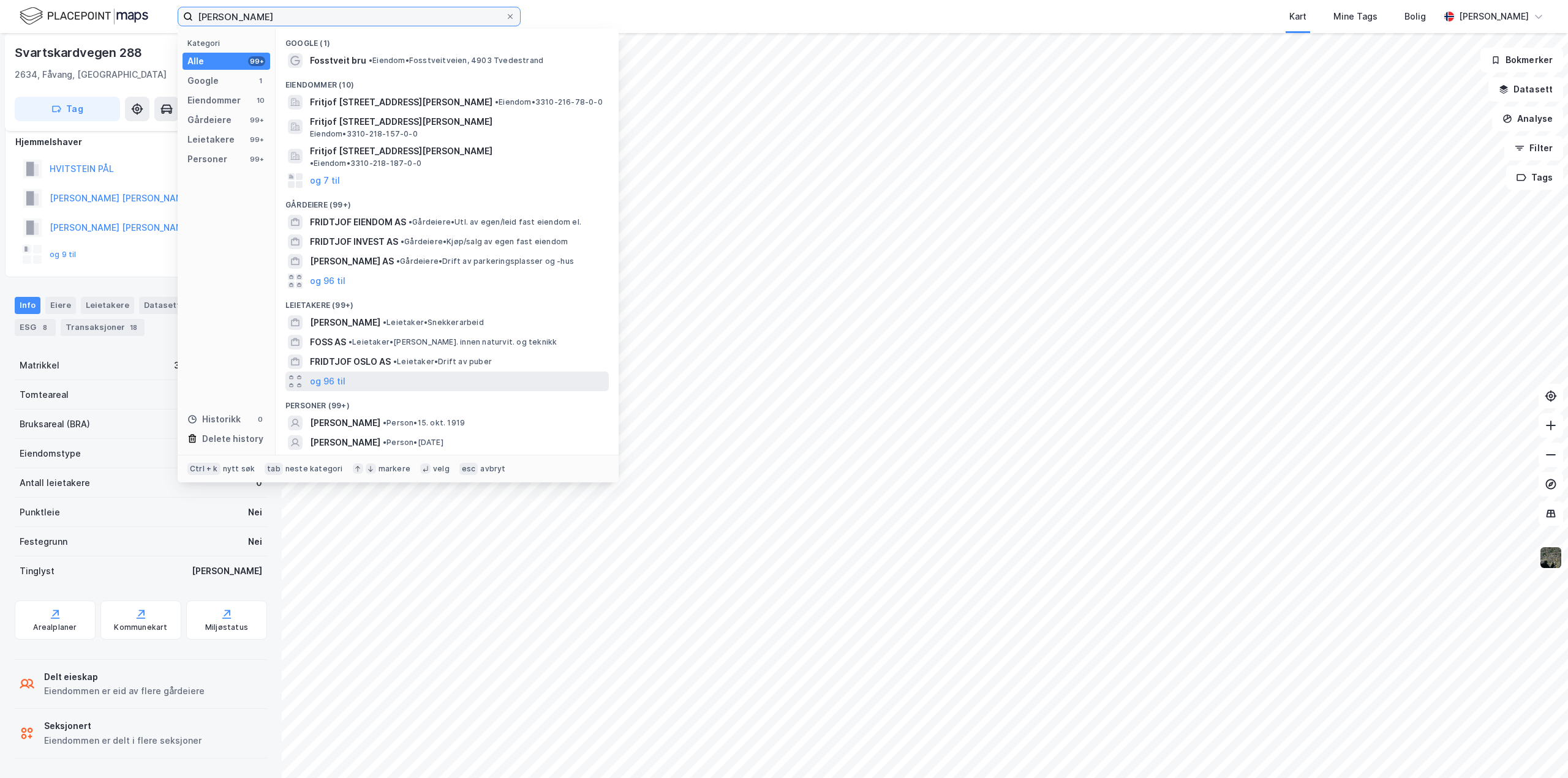
scroll to position [27, 0]
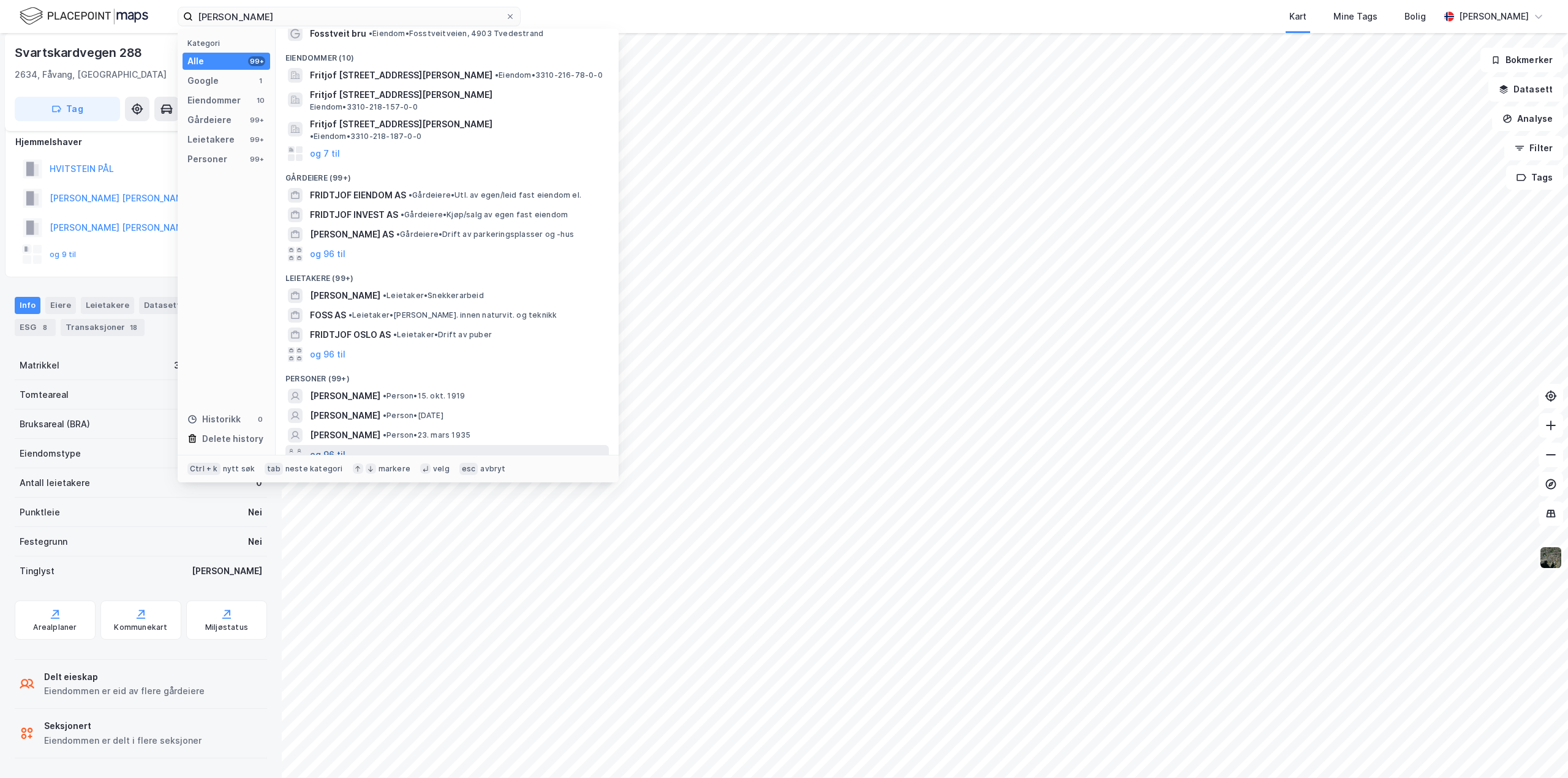
click at [319, 448] on button "og 96 til" at bounding box center [327, 454] width 35 height 14
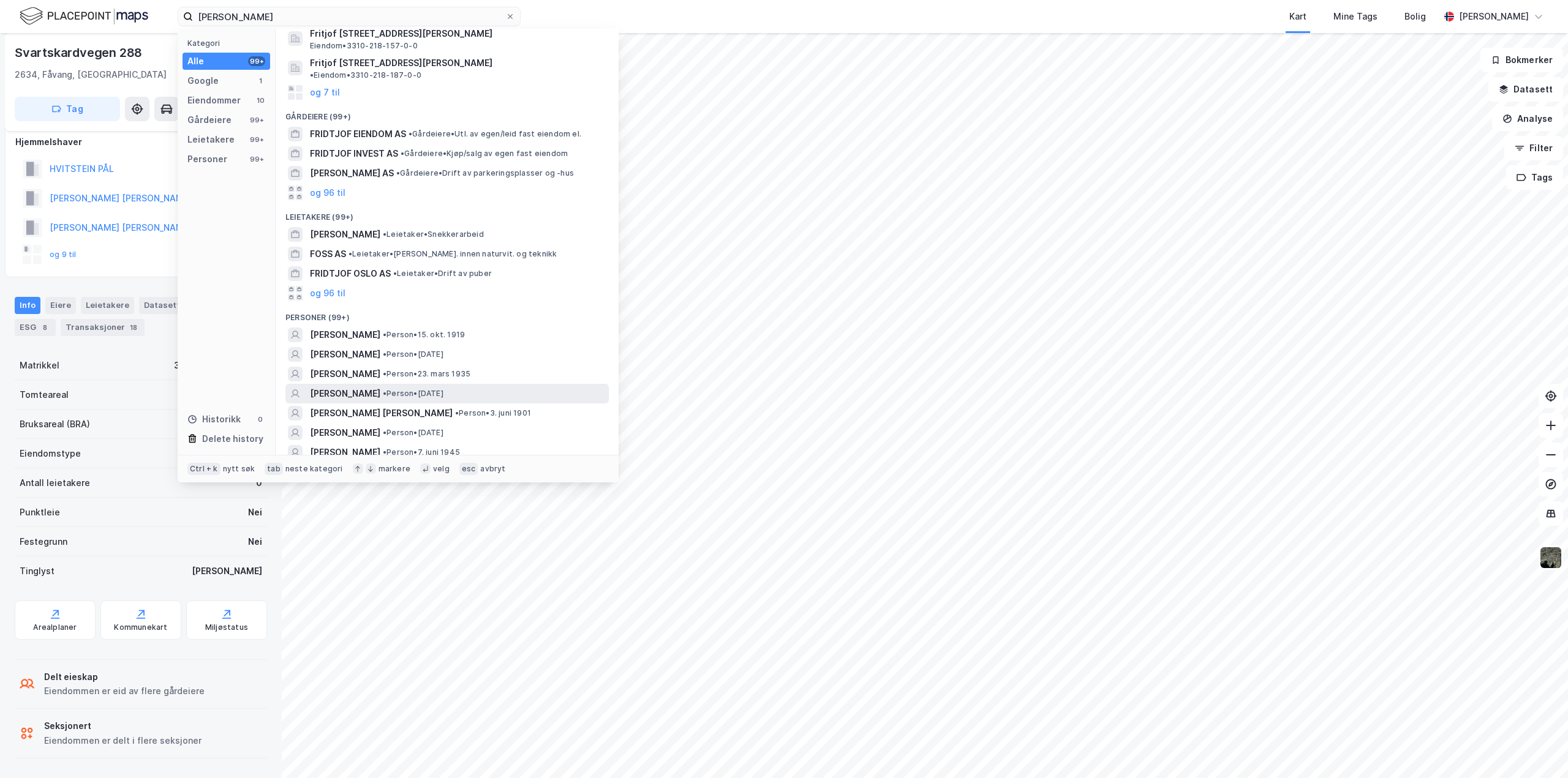
click at [355, 387] on span "[PERSON_NAME]" at bounding box center [345, 393] width 70 height 14
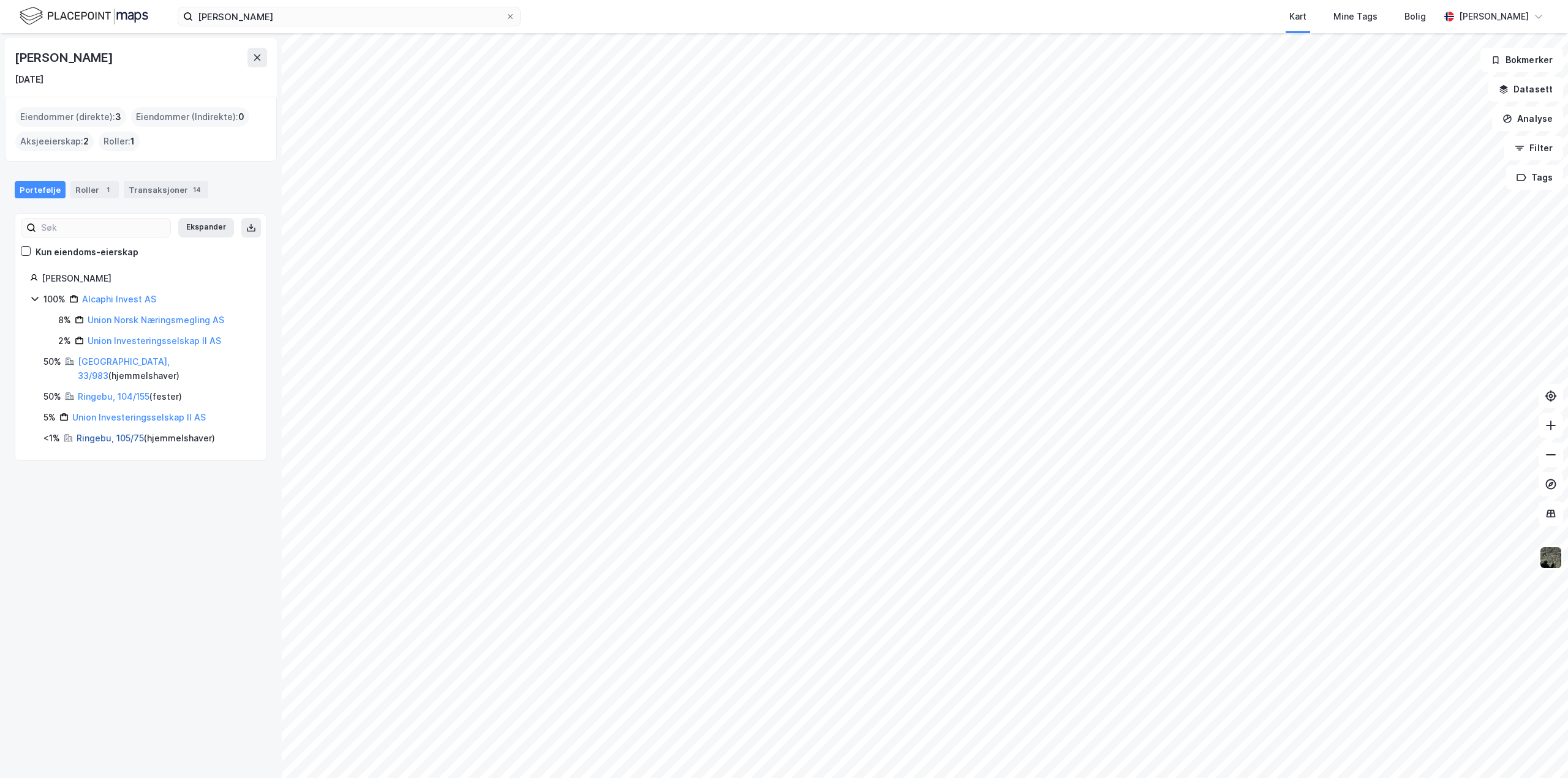
click at [97, 433] on link "Ringebu, 105/75" at bounding box center [110, 438] width 68 height 10
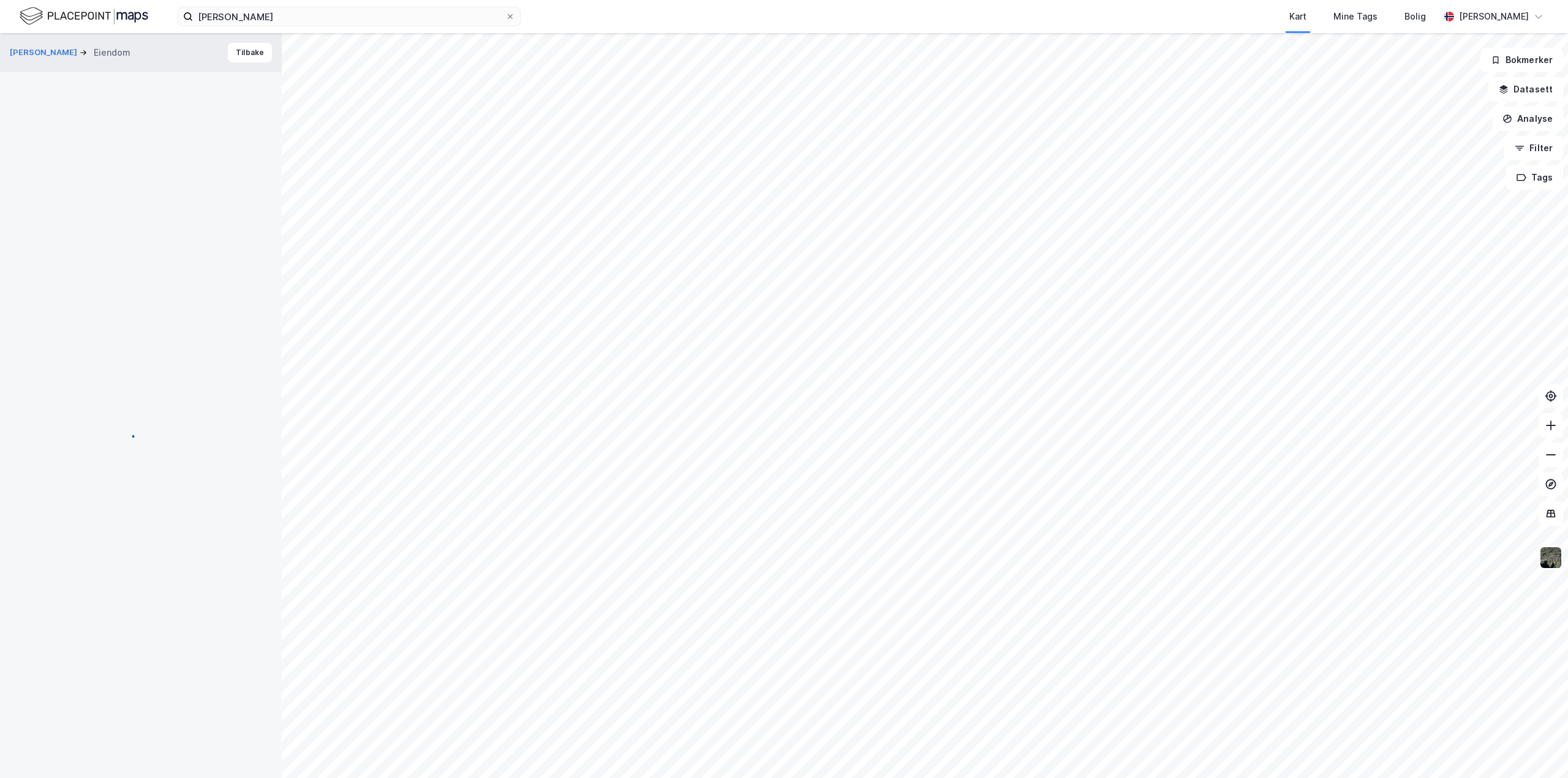
scroll to position [11, 0]
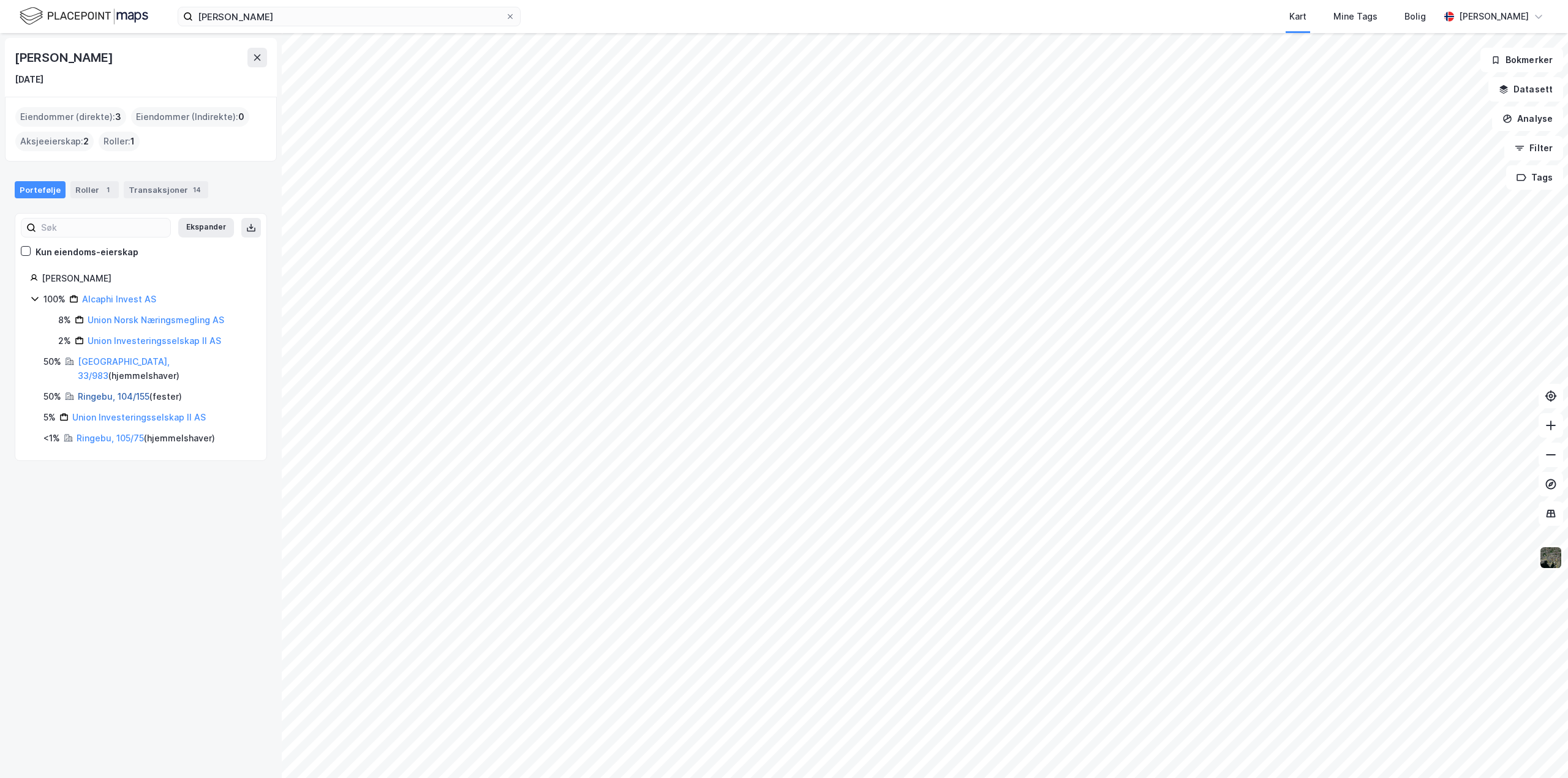
click at [107, 391] on link "Ringebu, 104/155" at bounding box center [113, 396] width 71 height 10
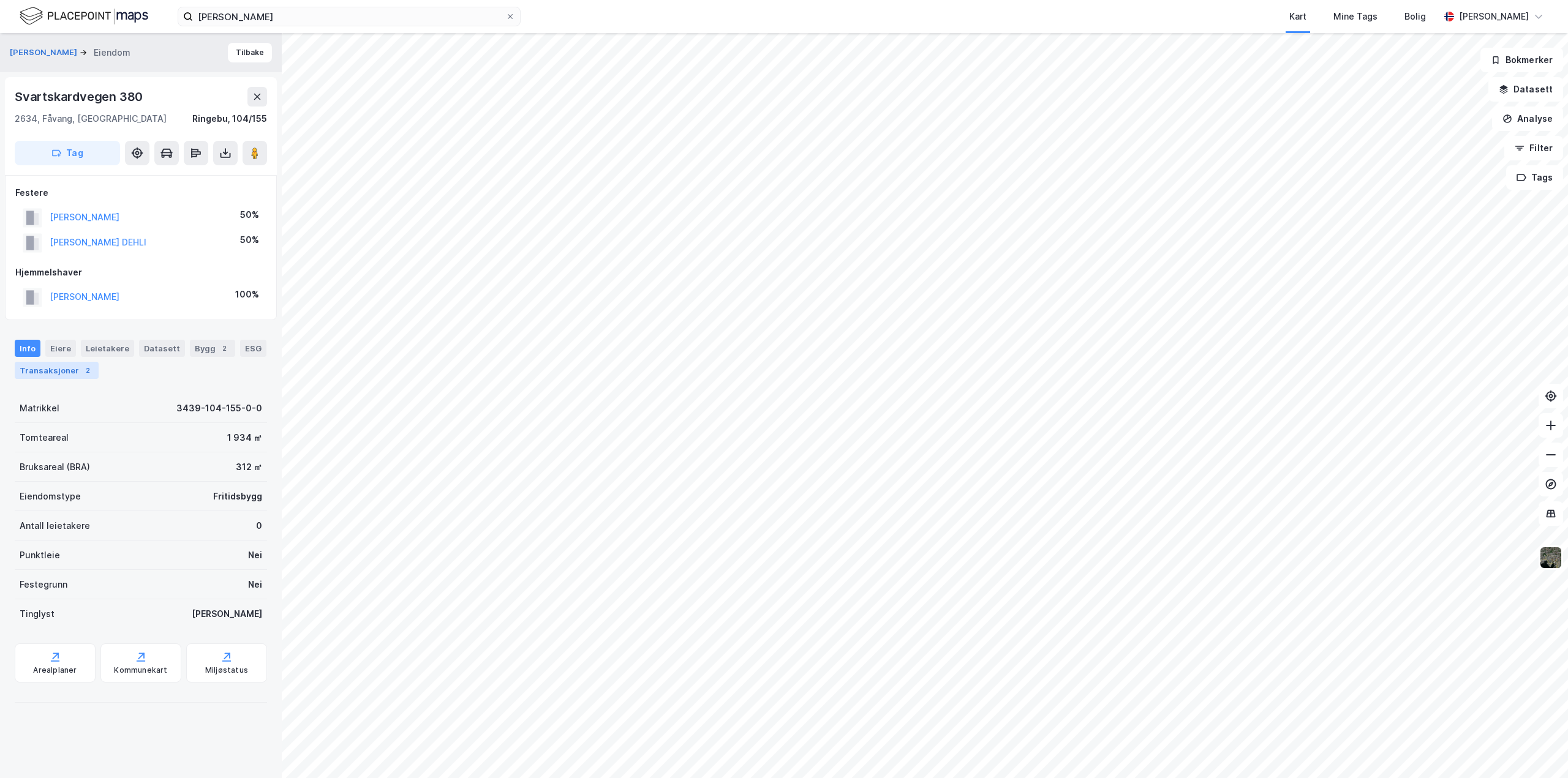
click at [67, 373] on div "Transaksjoner 2" at bounding box center [56, 370] width 84 height 17
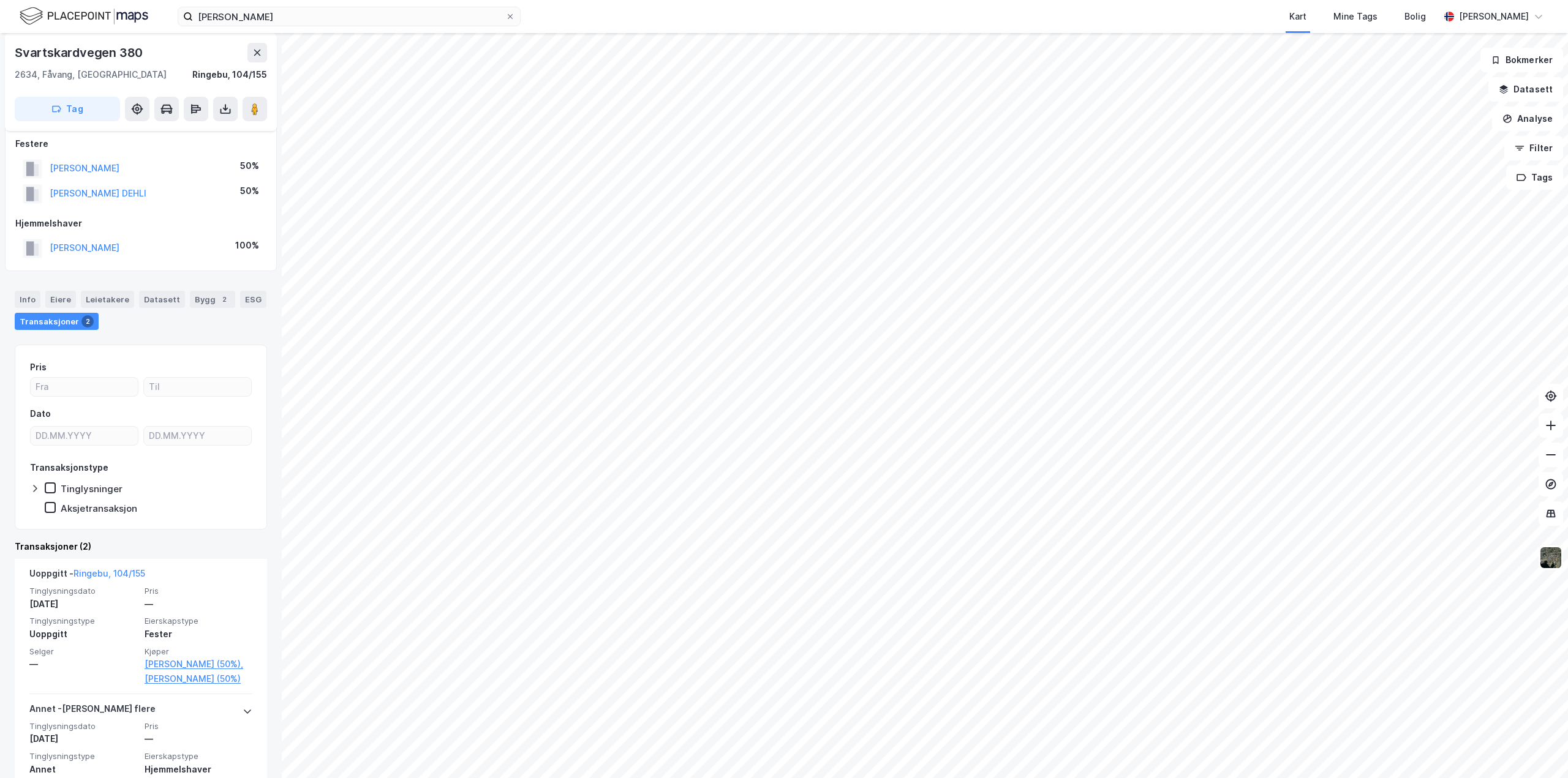
scroll to position [144, 0]
